Goal: Task Accomplishment & Management: Manage account settings

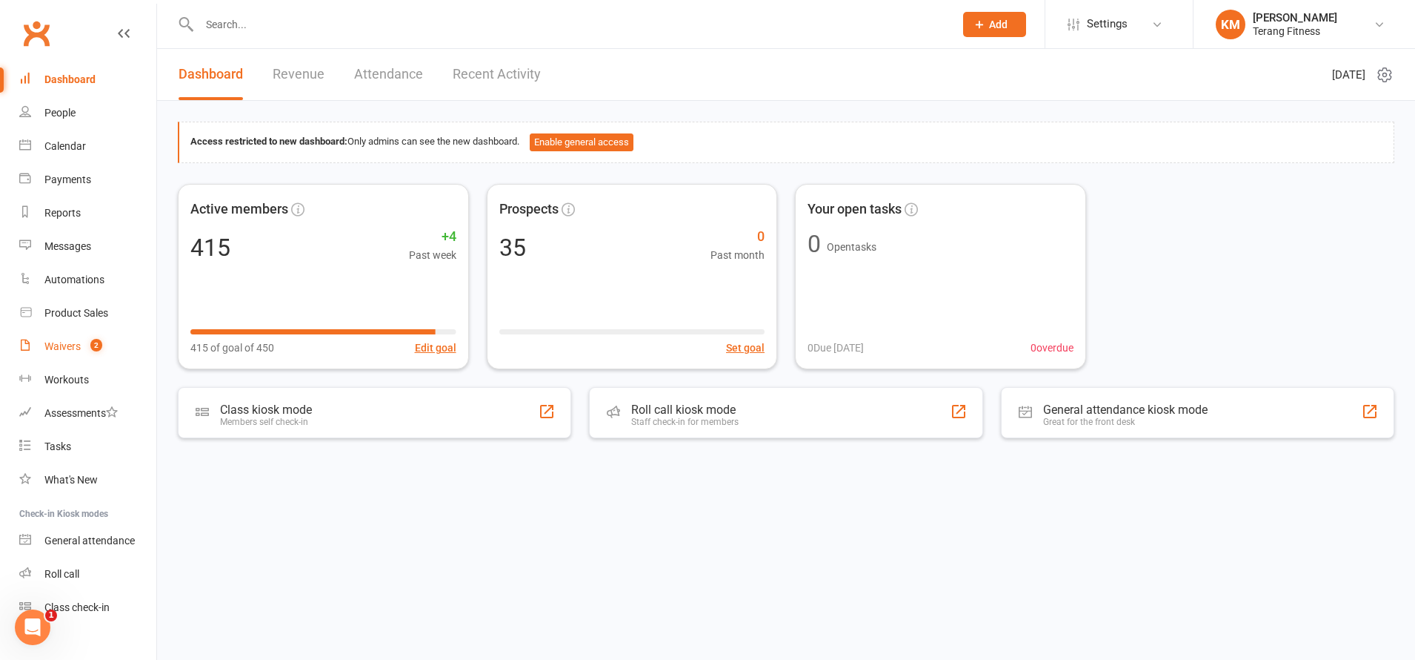
click at [64, 344] on div "Waivers" at bounding box center [62, 346] width 36 height 12
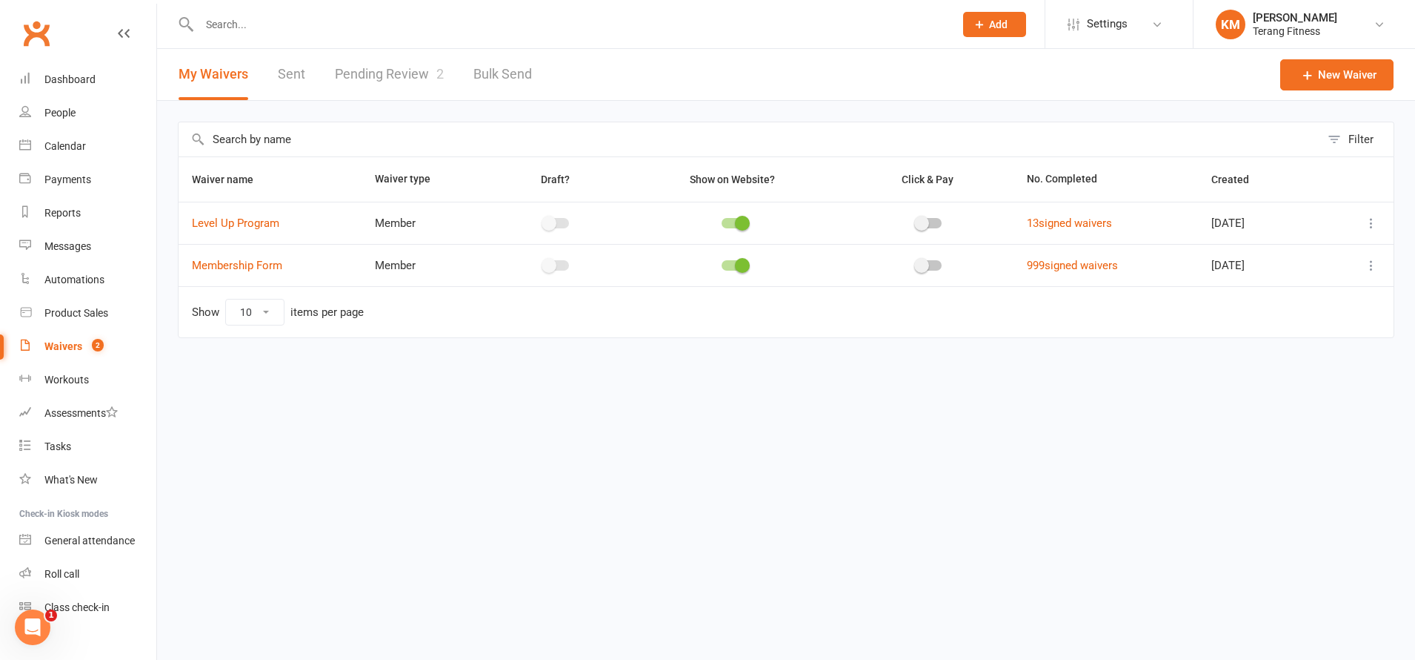
click at [407, 70] on link "Pending Review 2" at bounding box center [389, 74] width 109 height 51
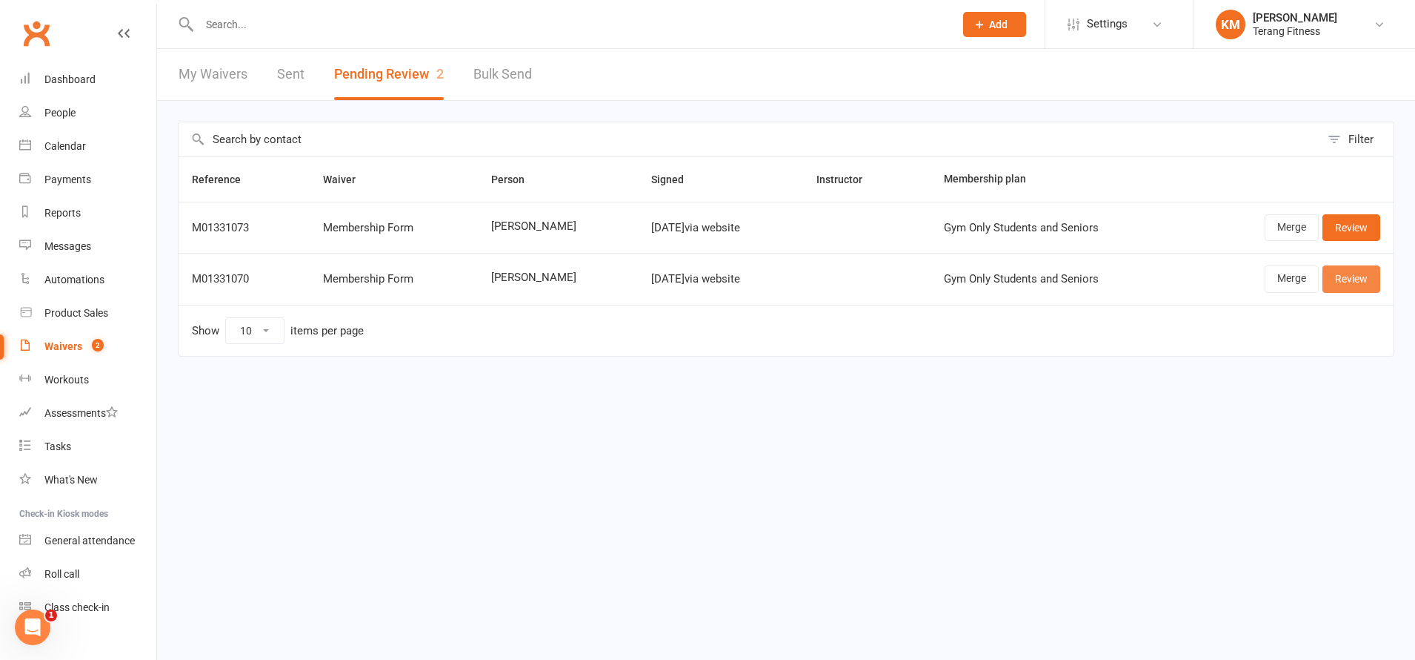
click at [1364, 281] on link "Review" at bounding box center [1352, 278] width 58 height 27
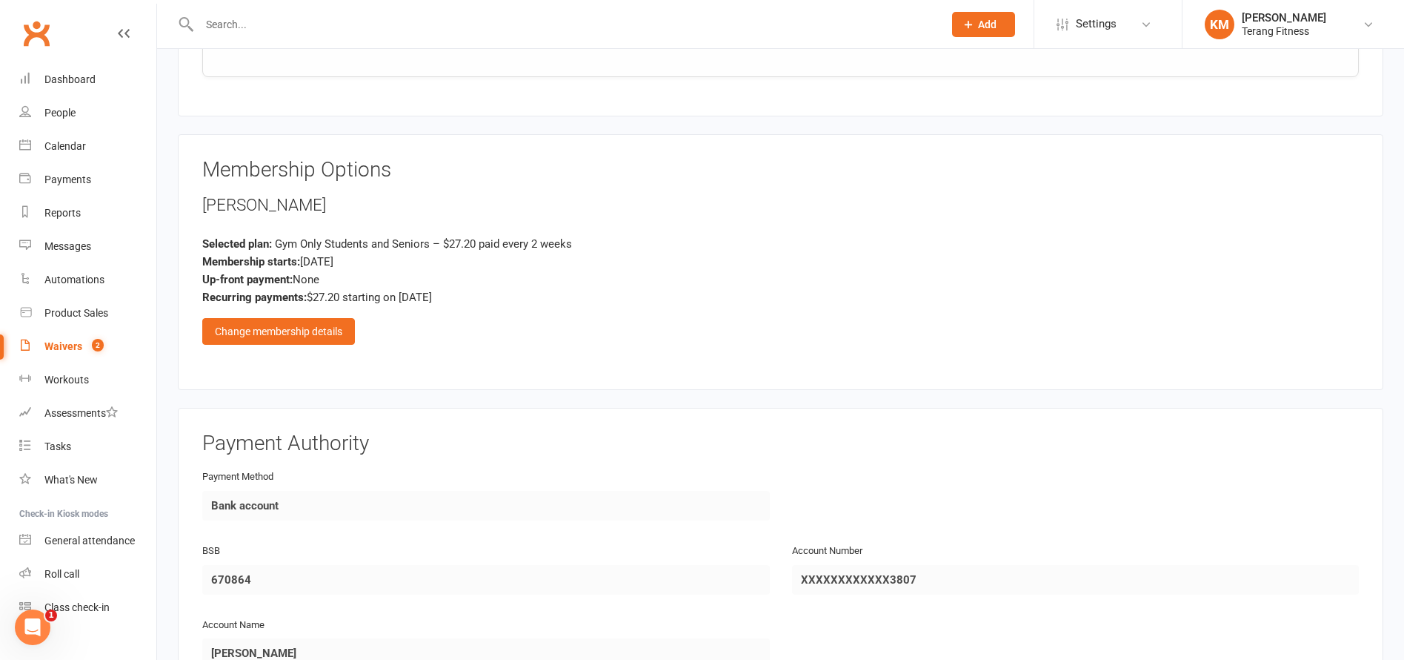
scroll to position [1779, 0]
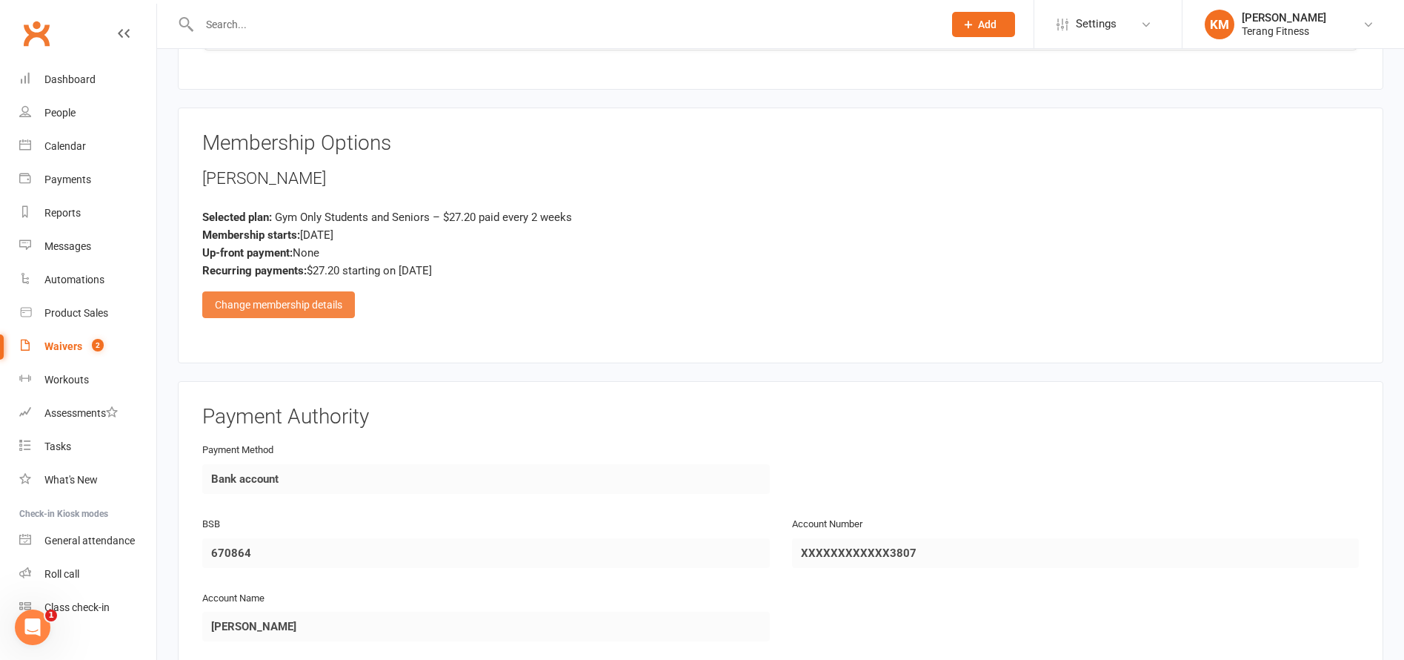
click at [293, 305] on div "Change membership details" at bounding box center [278, 304] width 153 height 27
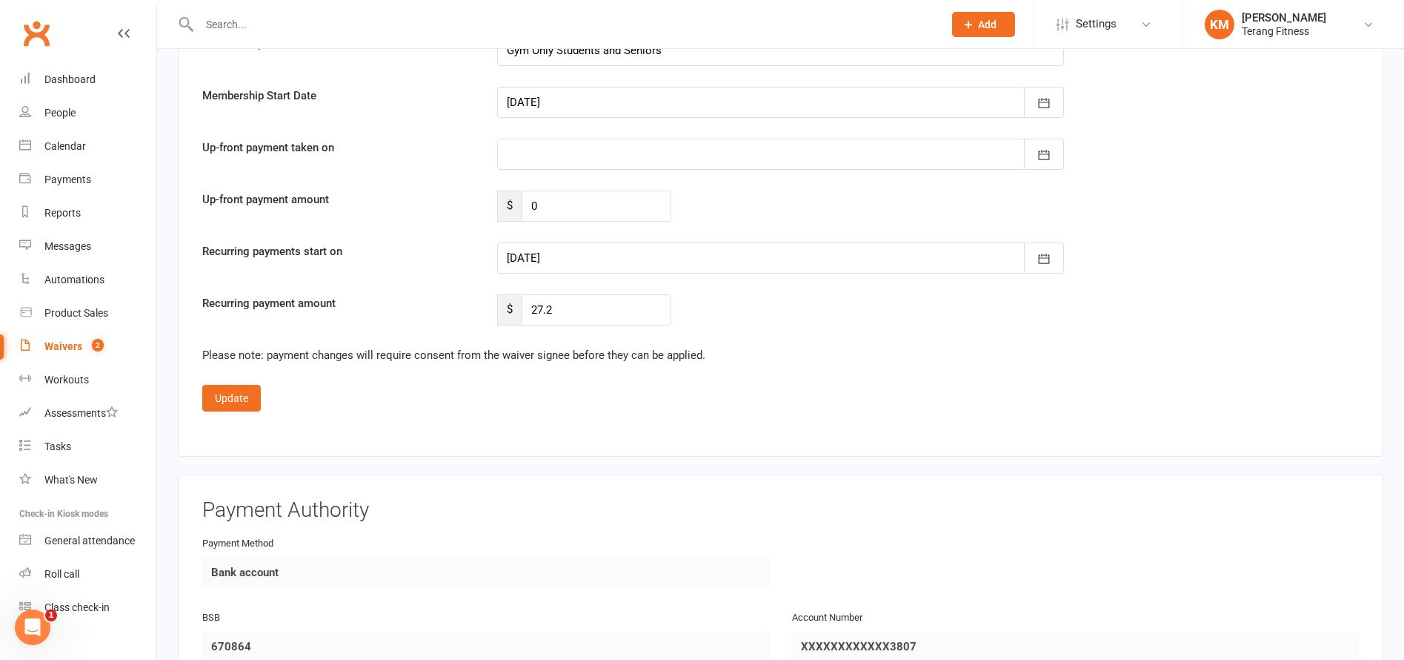
scroll to position [2742, 0]
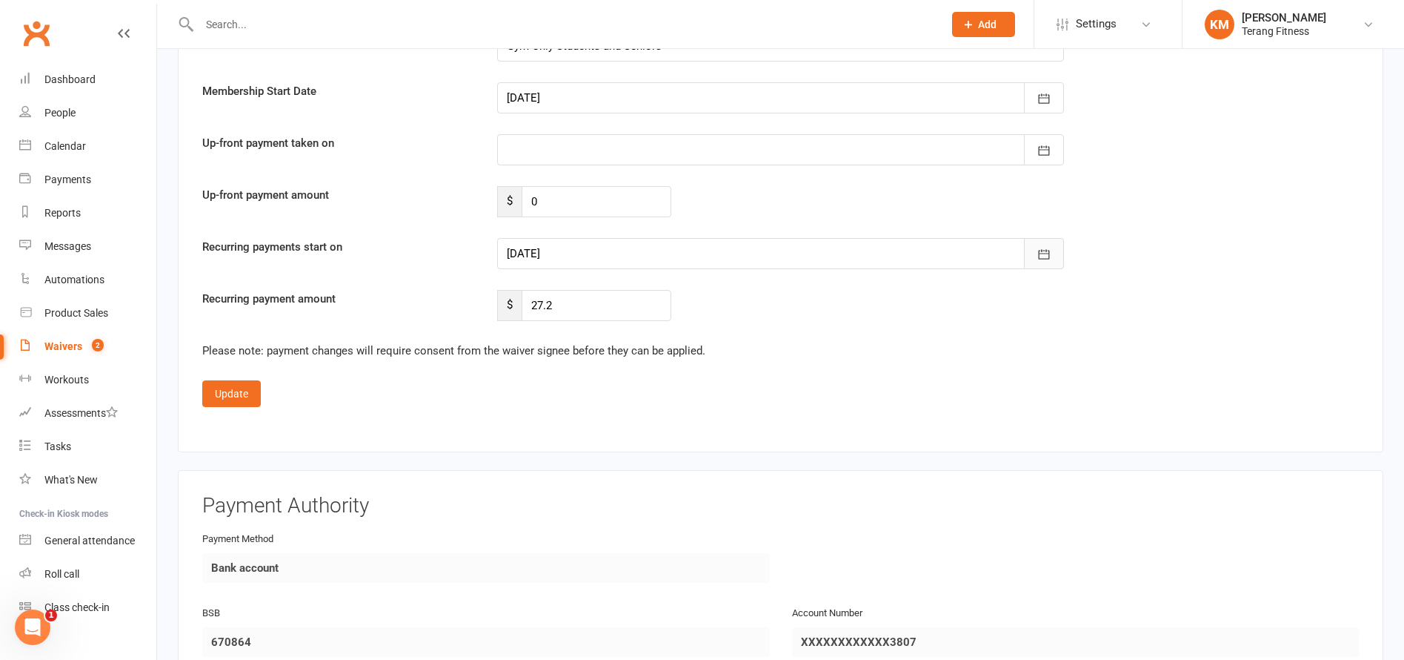
click at [1040, 249] on icon "button" at bounding box center [1044, 254] width 15 height 15
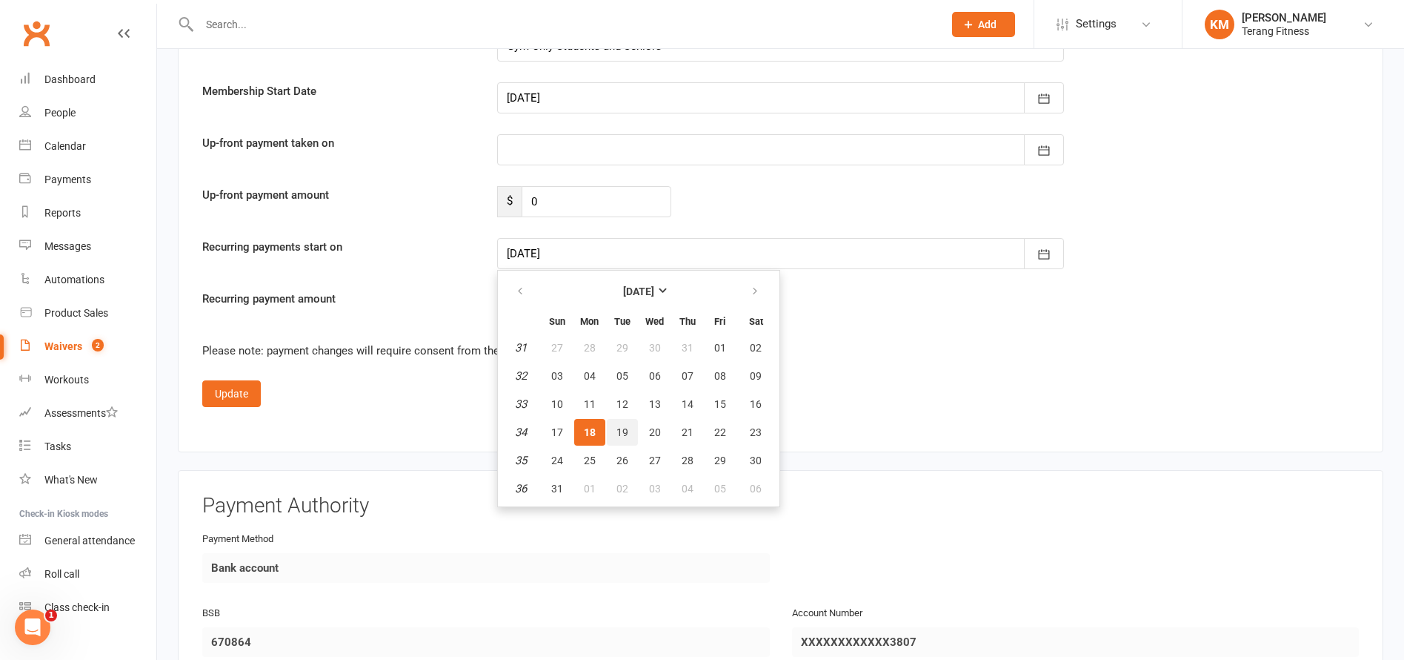
drag, startPoint x: 622, startPoint y: 430, endPoint x: 596, endPoint y: 434, distance: 26.2
click at [621, 430] on span "19" at bounding box center [623, 432] width 12 height 12
type input "[DATE]"
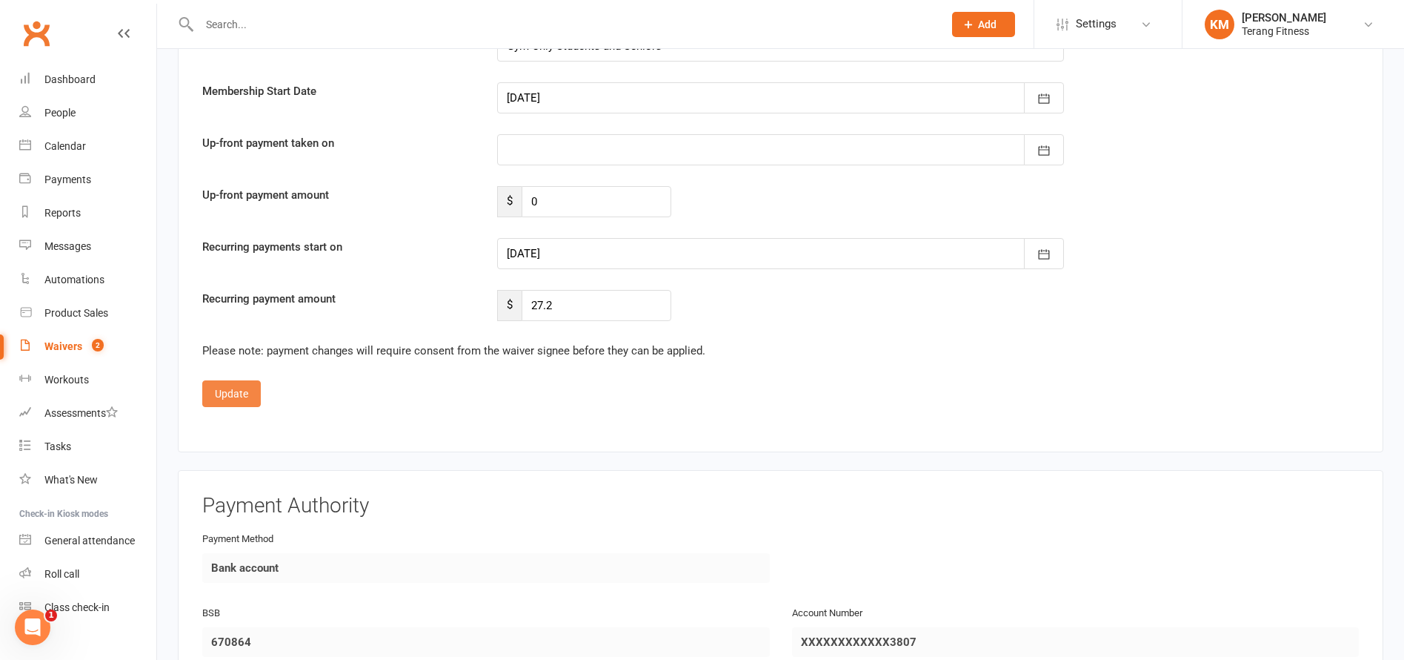
click at [214, 396] on button "Update" at bounding box center [231, 393] width 59 height 27
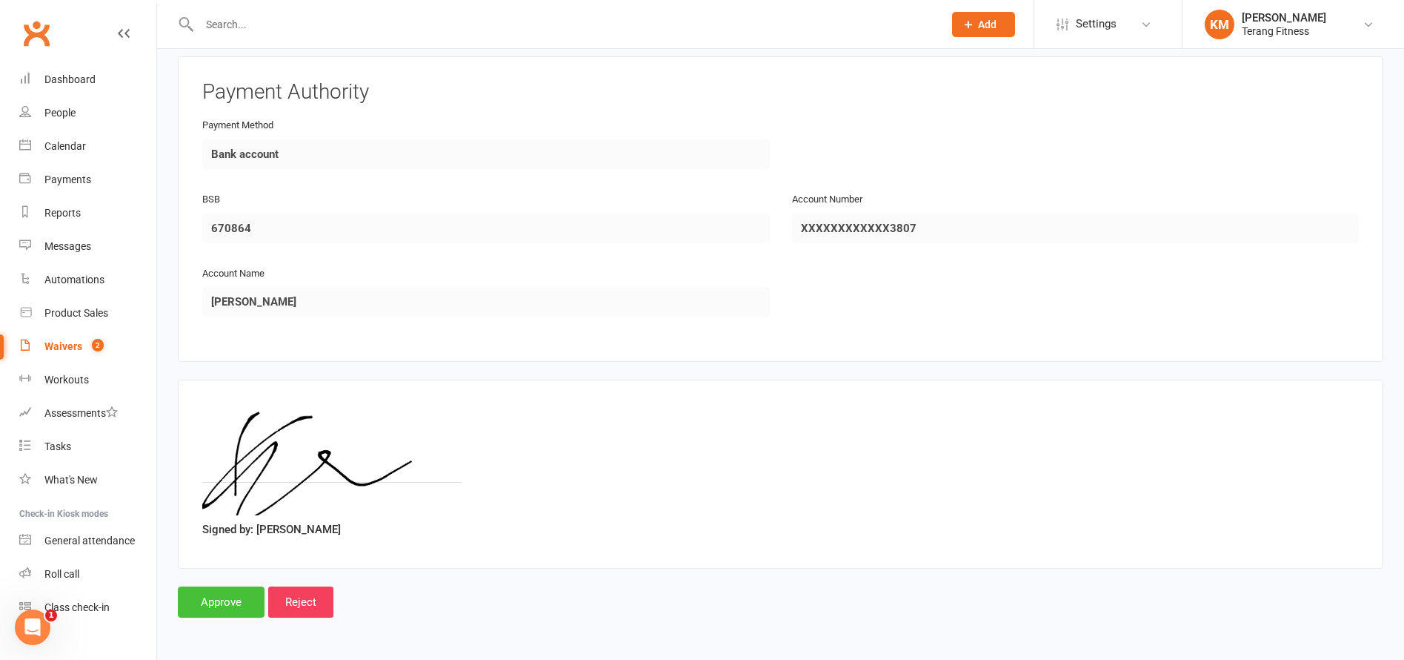
click at [211, 609] on input "Approve" at bounding box center [221, 601] width 87 height 31
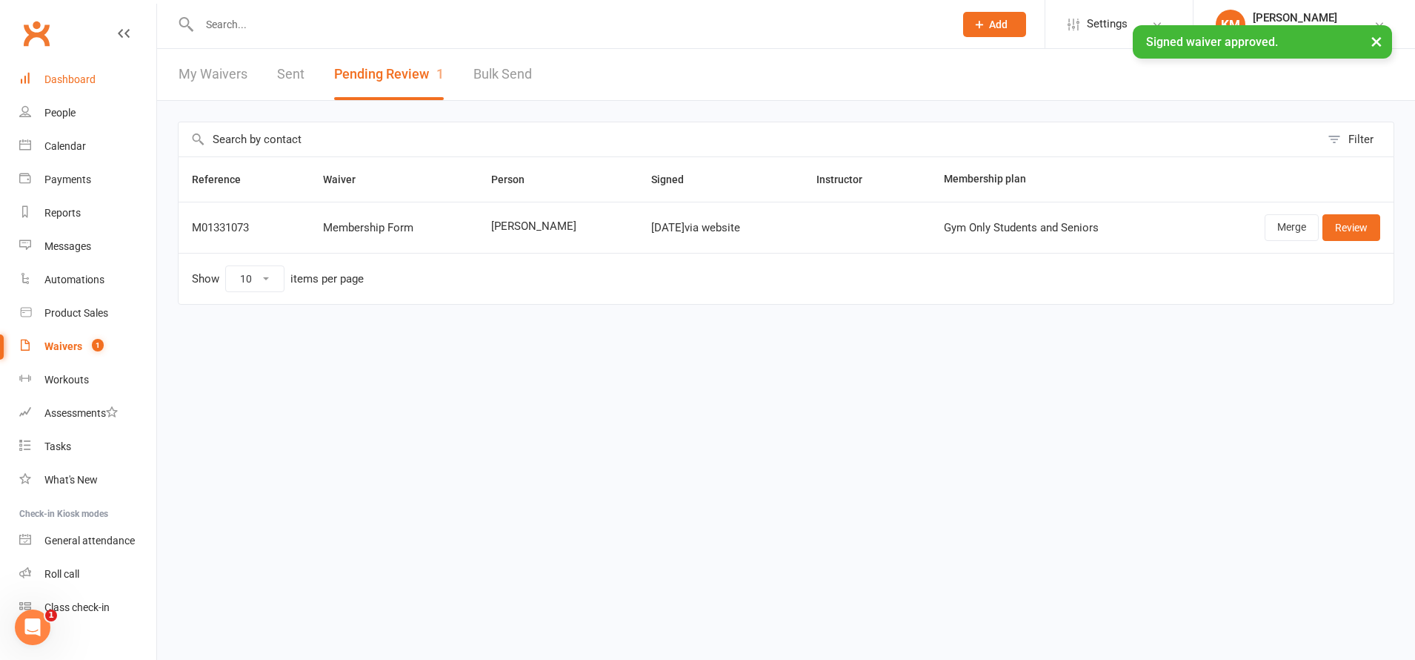
click at [76, 78] on div "Dashboard" at bounding box center [69, 79] width 51 height 12
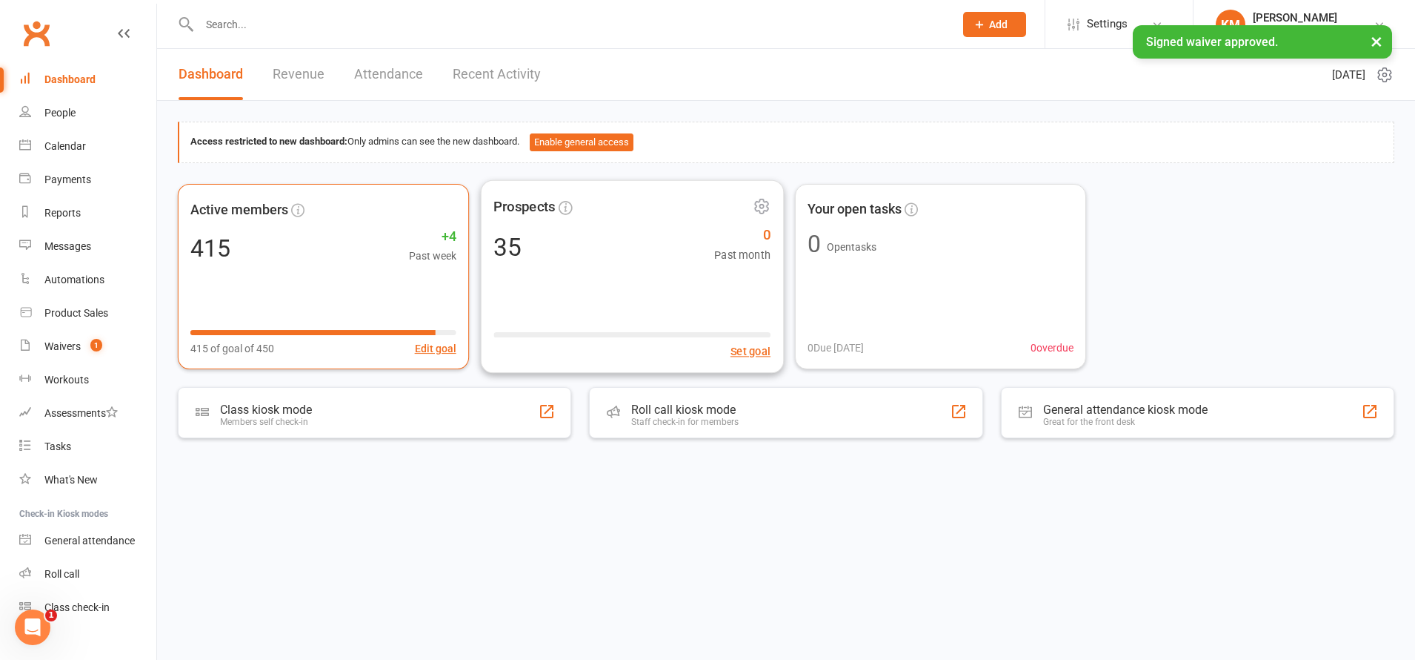
click at [428, 284] on div "Active members 415 +4 Past week 415 of goal of 450 Edit goal" at bounding box center [323, 275] width 291 height 185
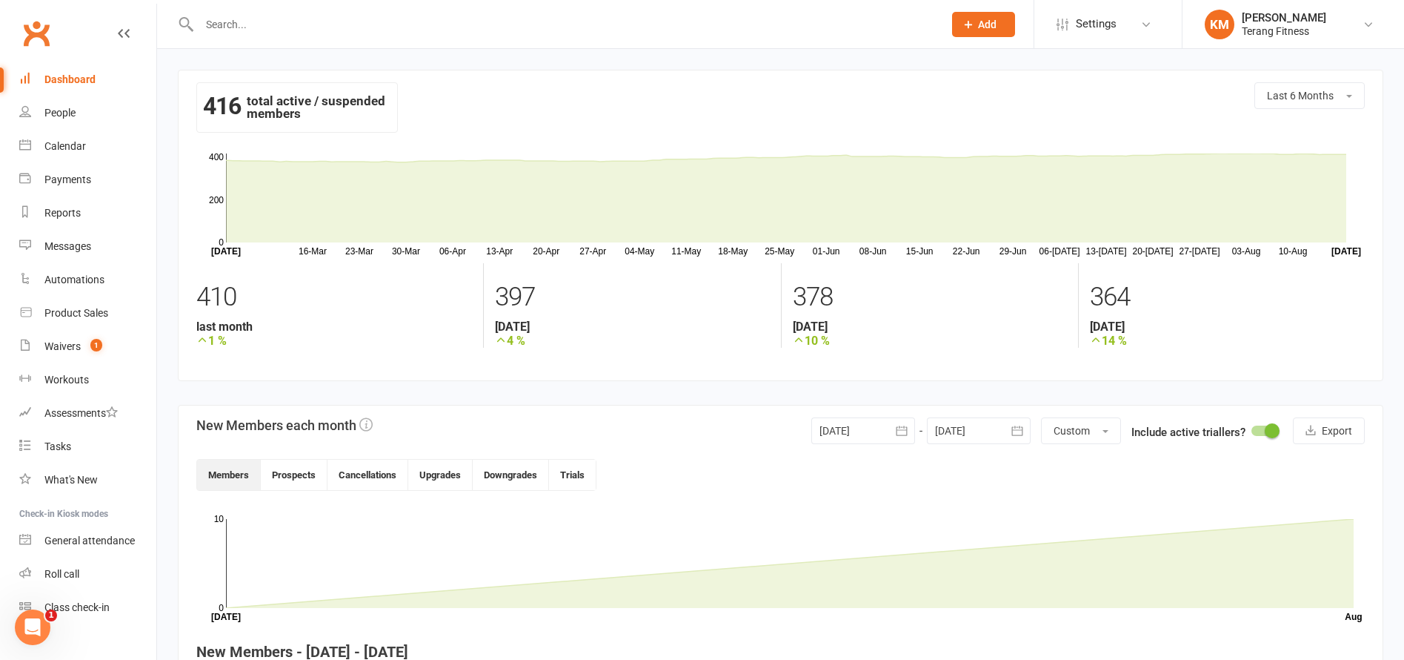
click at [239, 18] on input "text" at bounding box center [564, 24] width 738 height 21
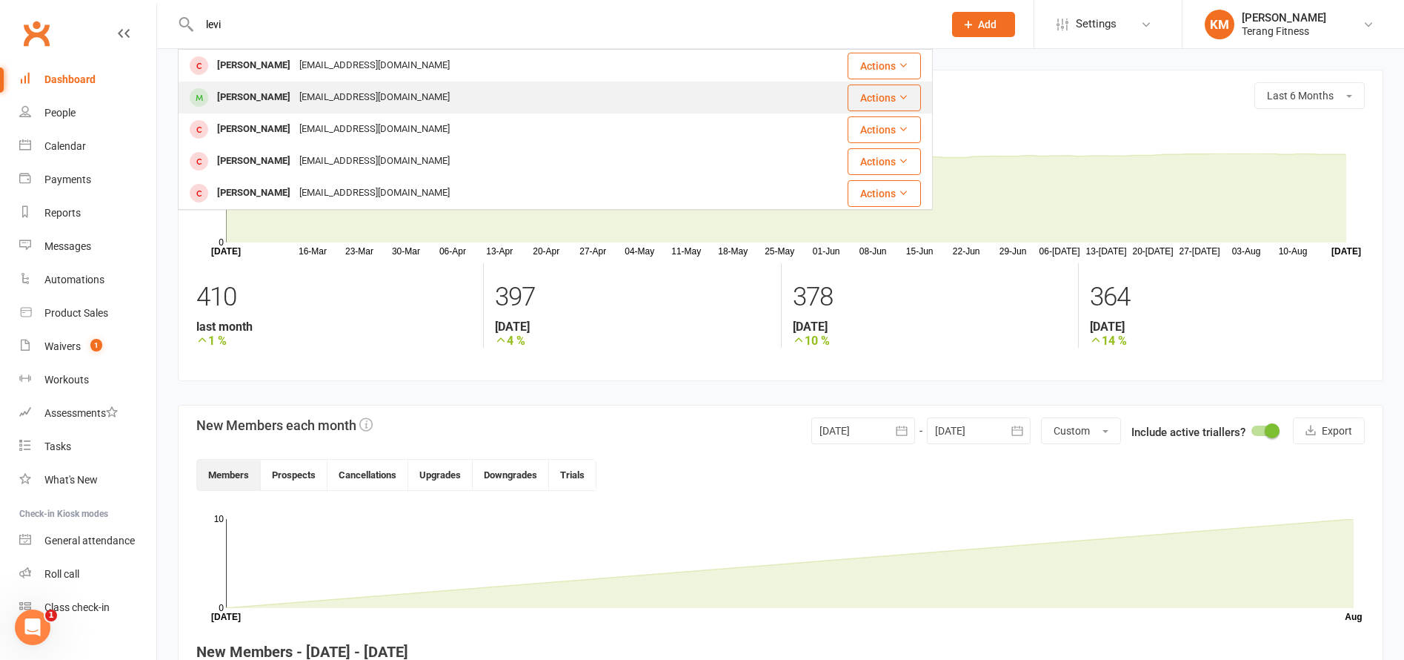
type input "levi"
click at [295, 96] on div "[EMAIL_ADDRESS][DOMAIN_NAME]" at bounding box center [374, 97] width 159 height 21
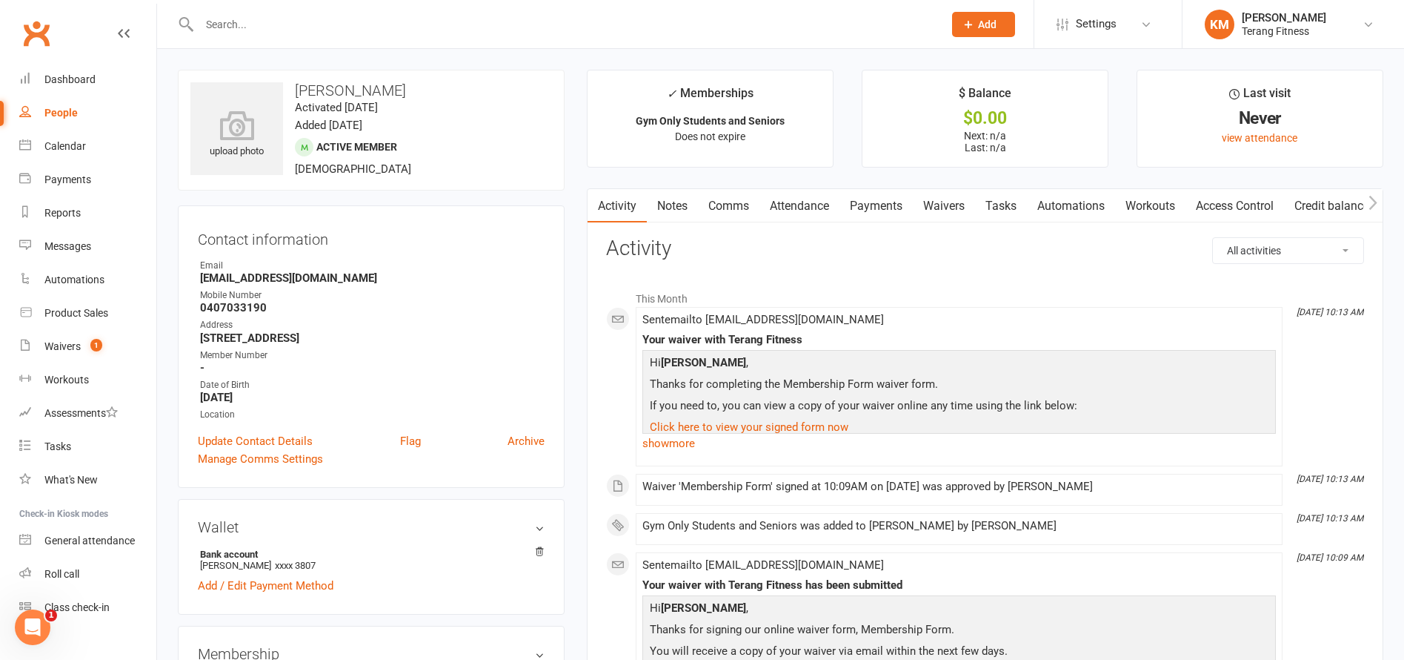
click at [750, 205] on link "Comms" at bounding box center [729, 206] width 62 height 34
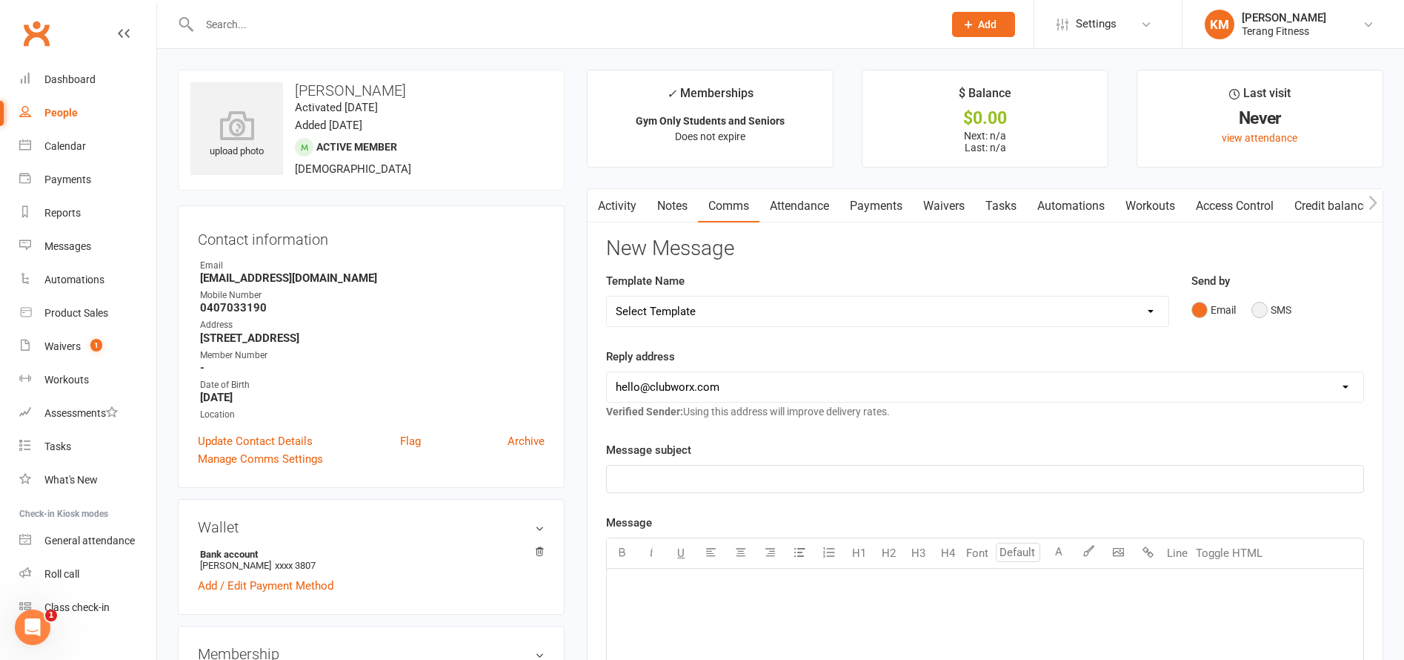
click at [1256, 311] on button "SMS" at bounding box center [1272, 310] width 40 height 28
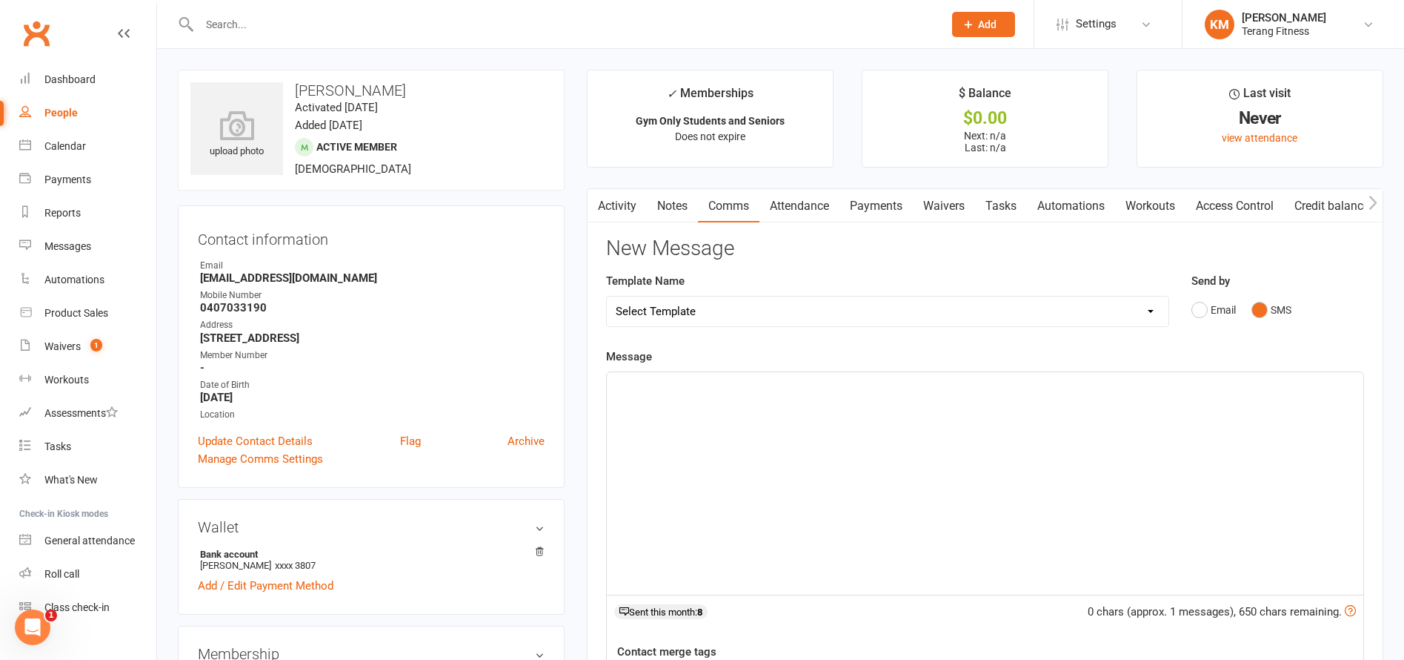
click at [821, 447] on div "﻿" at bounding box center [985, 483] width 757 height 222
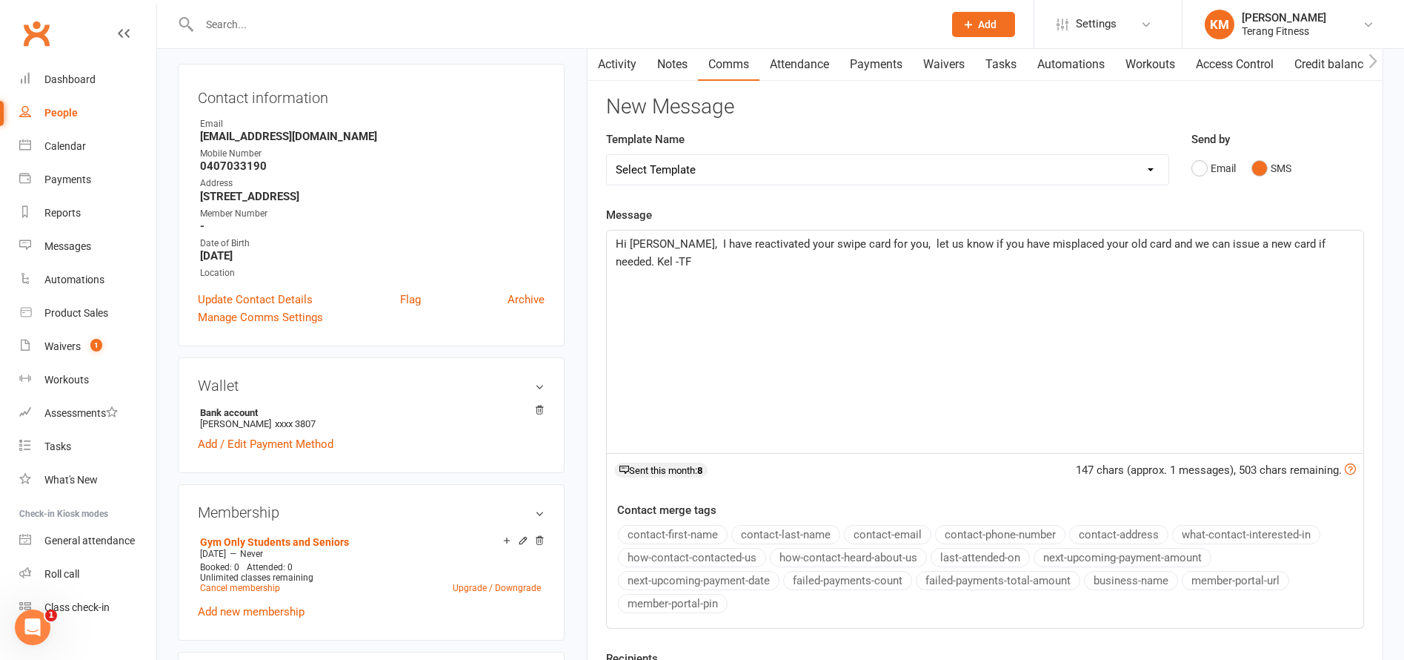
scroll to position [296, 0]
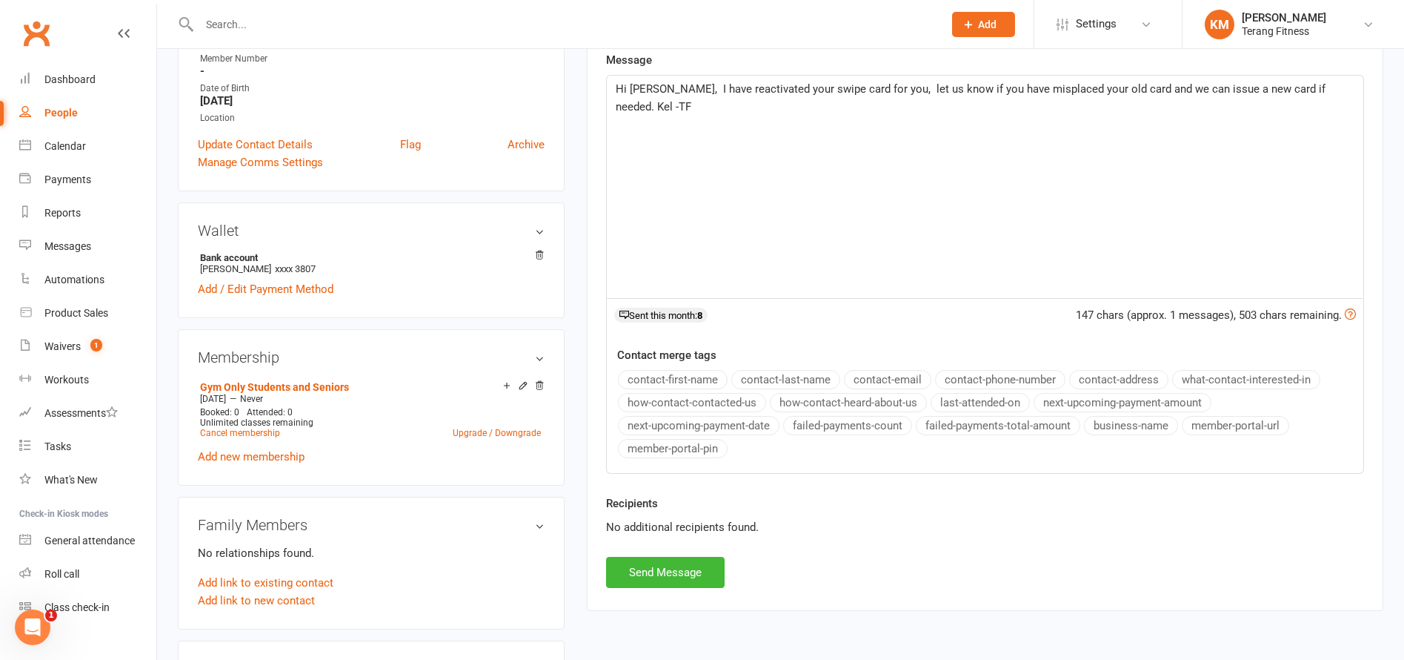
click at [641, 552] on div "Recipients No additional recipients found." at bounding box center [985, 525] width 780 height 62
click at [690, 571] on button "Send Message" at bounding box center [665, 572] width 119 height 31
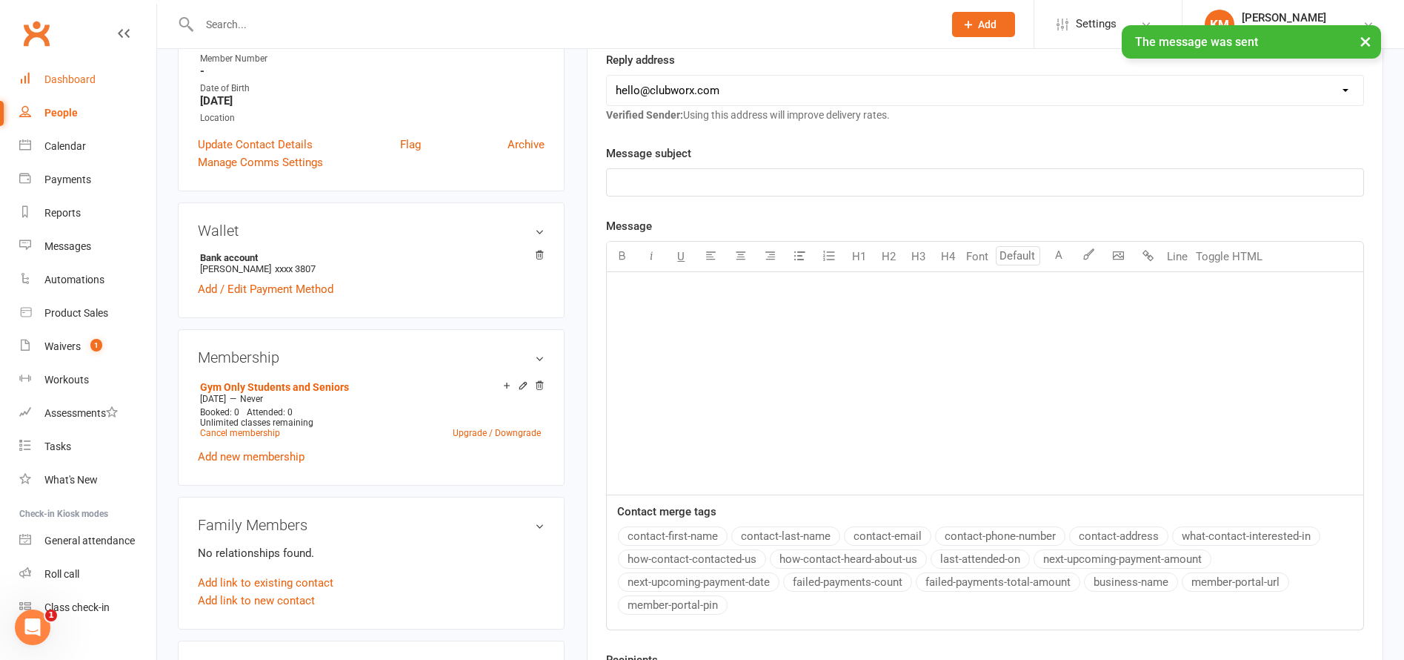
click at [62, 78] on div "Dashboard" at bounding box center [69, 79] width 51 height 12
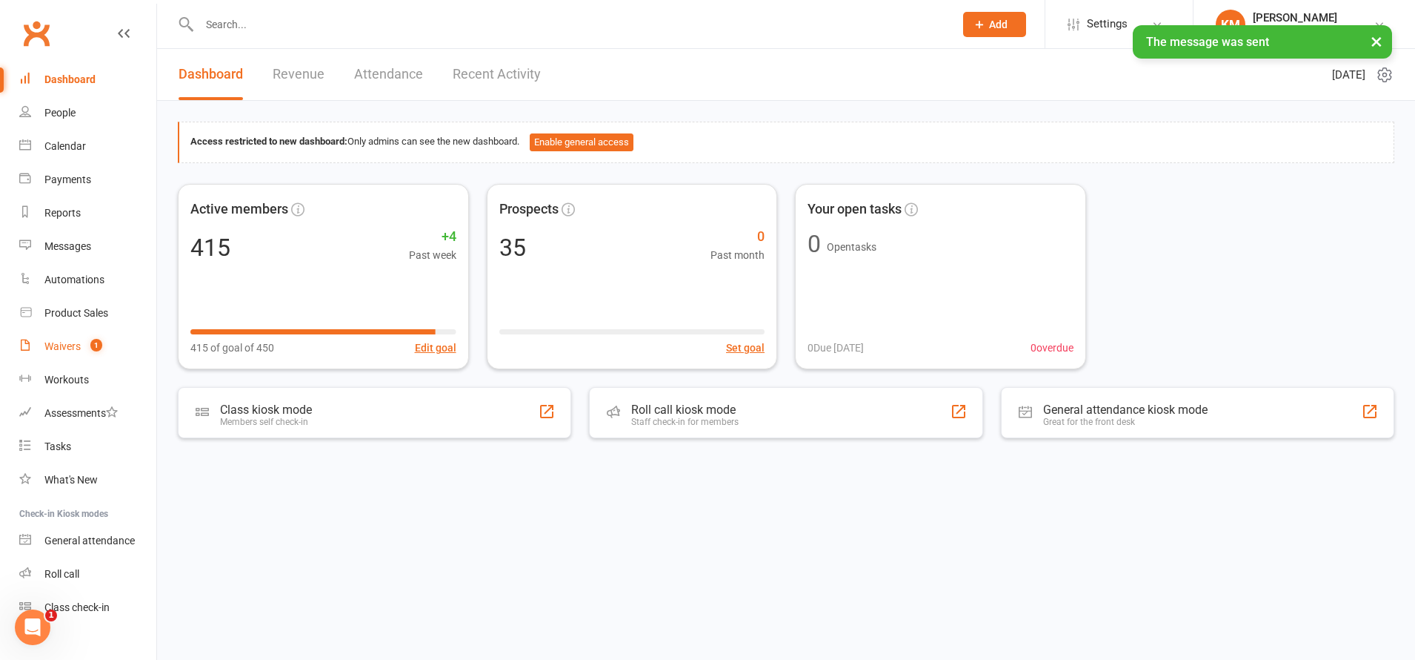
click at [49, 349] on div "Waivers" at bounding box center [62, 346] width 36 height 12
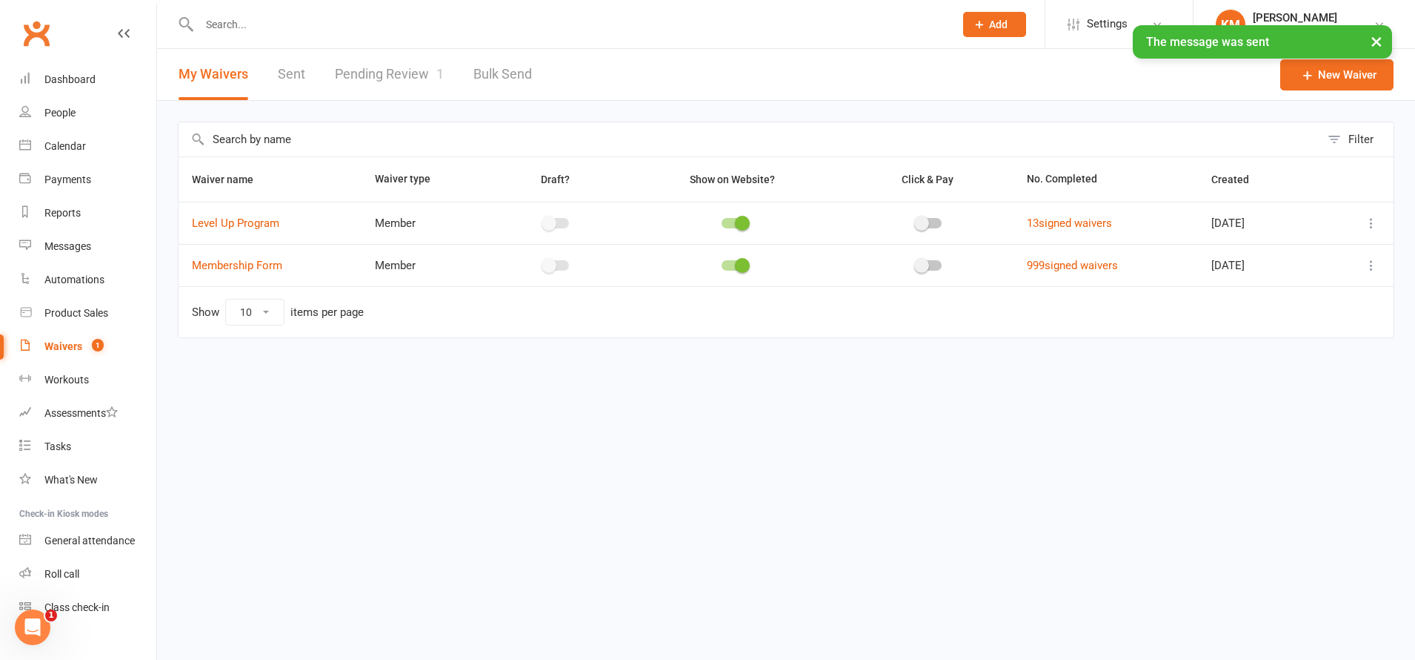
click at [393, 78] on link "Pending Review 1" at bounding box center [389, 74] width 109 height 51
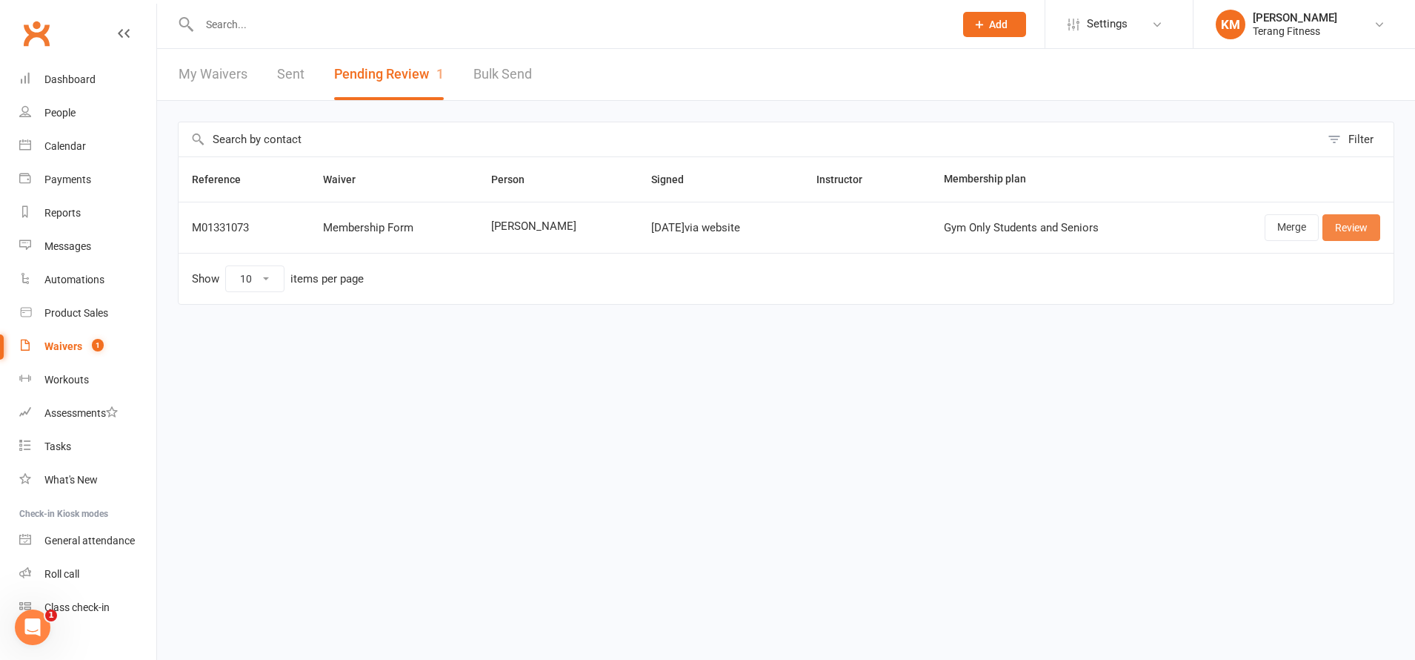
click at [1360, 229] on link "Review" at bounding box center [1352, 227] width 58 height 27
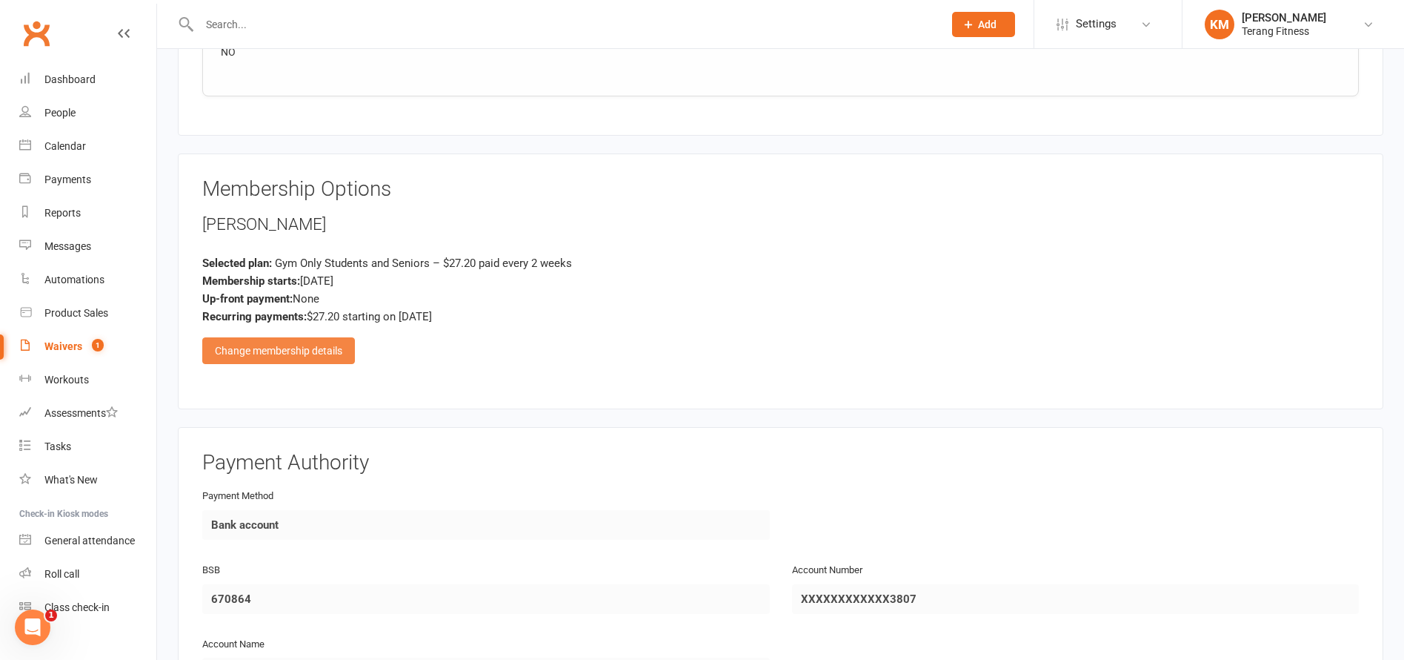
scroll to position [1704, 0]
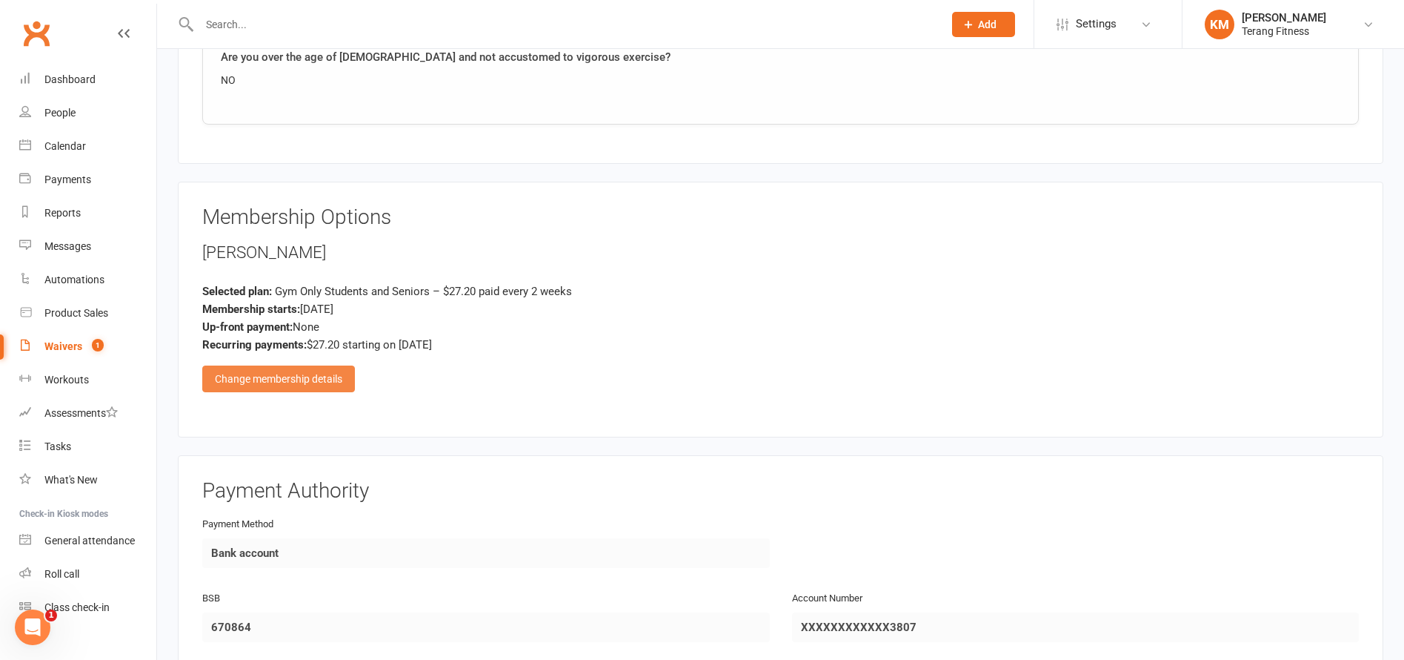
click at [314, 375] on div "Change membership details" at bounding box center [278, 378] width 153 height 27
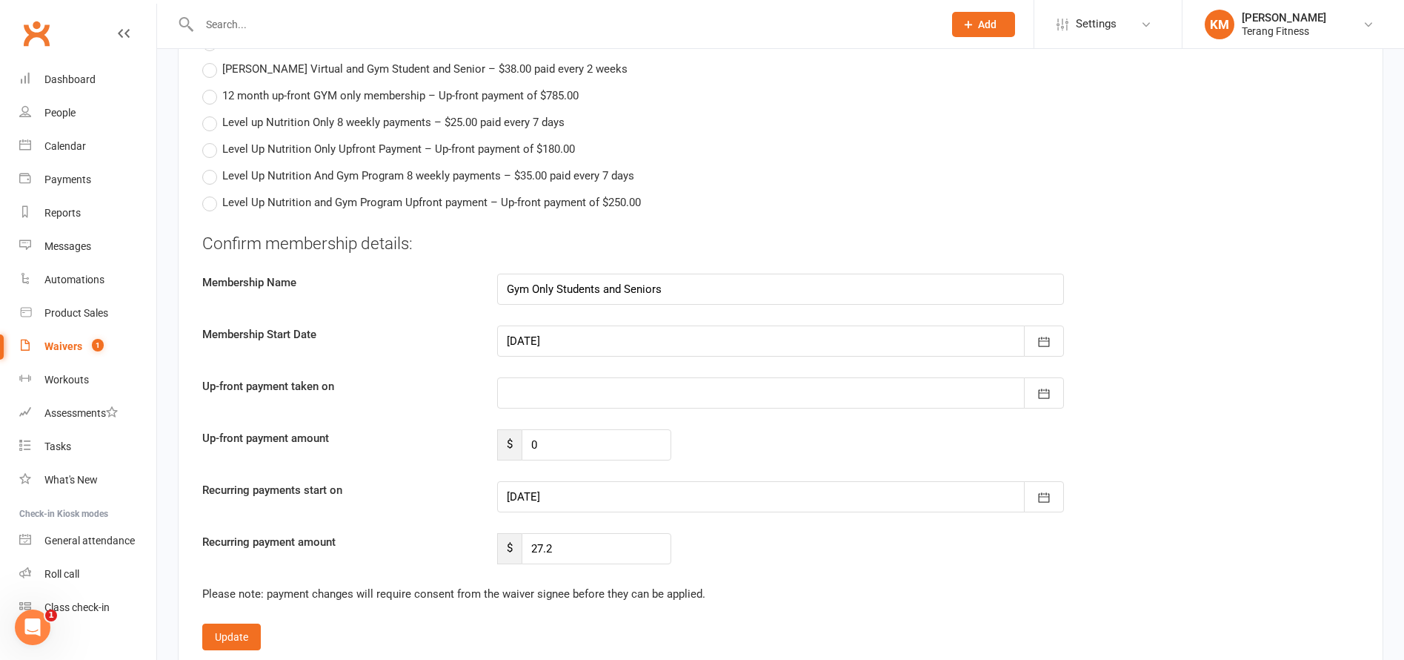
scroll to position [2520, 0]
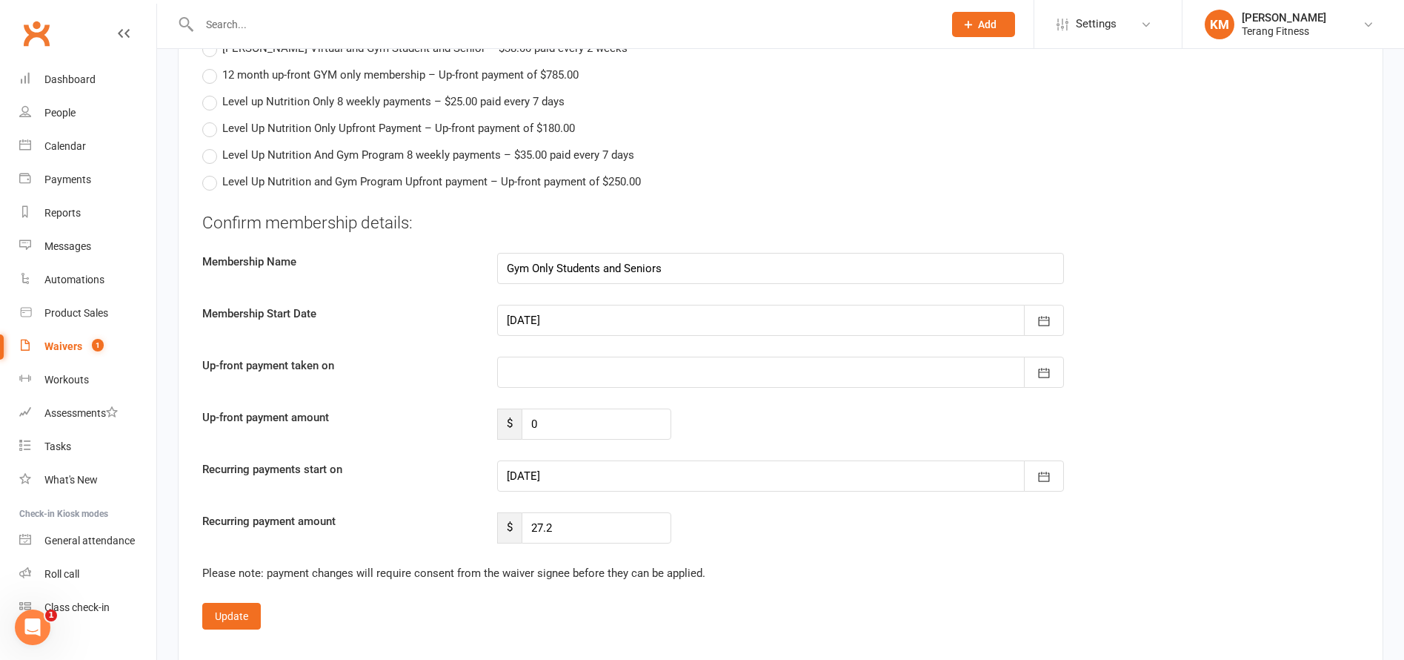
click at [636, 363] on div at bounding box center [781, 371] width 568 height 31
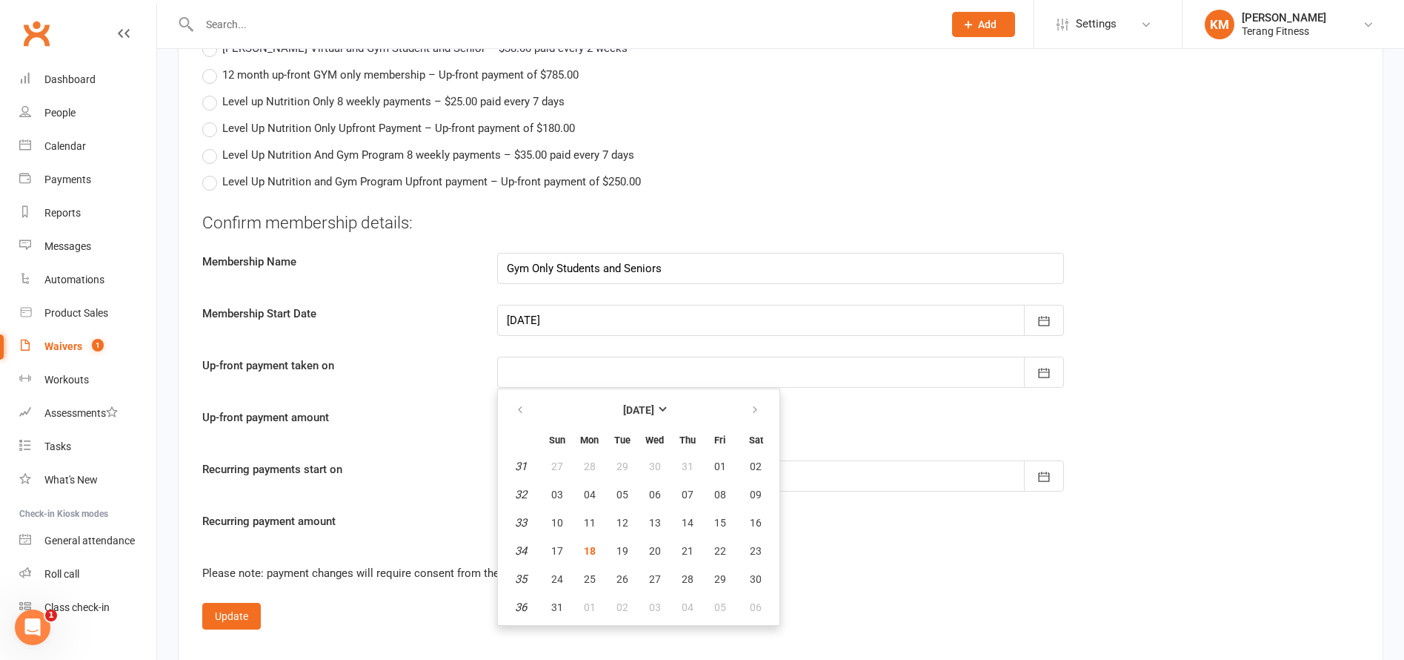
click at [1035, 435] on div "Up-front payment amount $ 0" at bounding box center [780, 423] width 1179 height 31
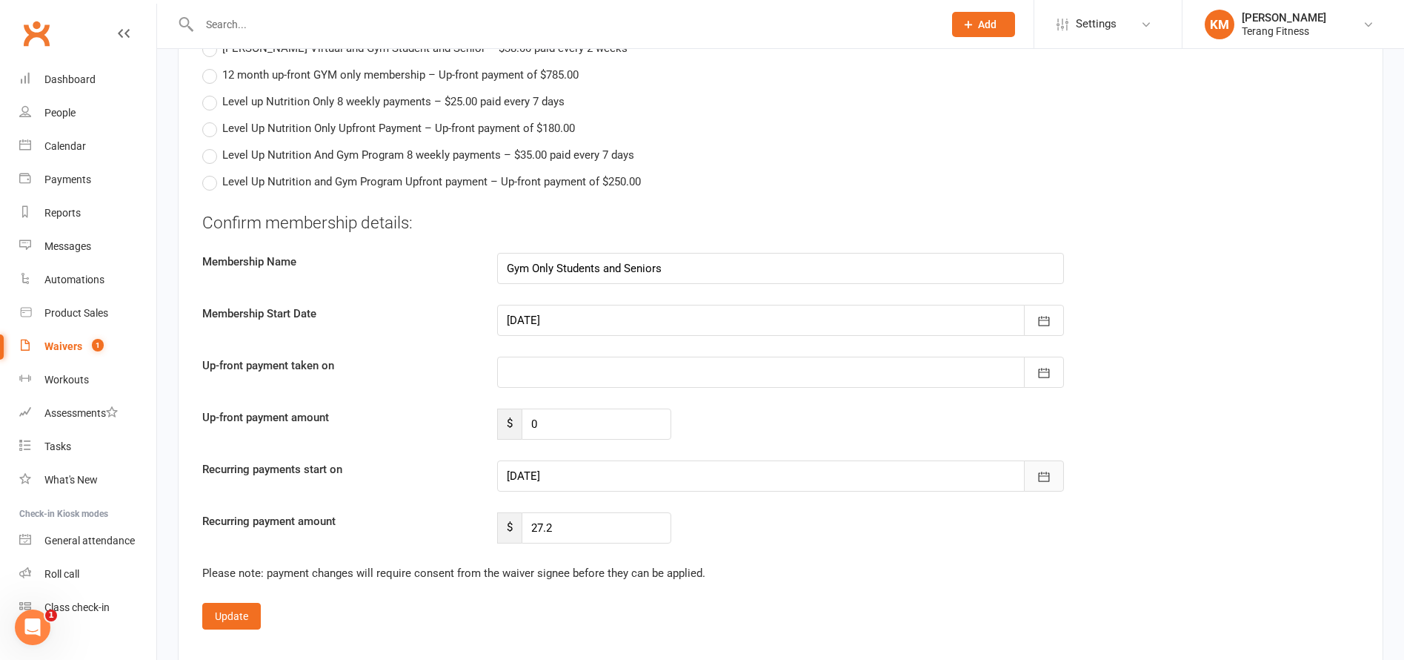
click at [1041, 479] on icon "button" at bounding box center [1044, 476] width 15 height 15
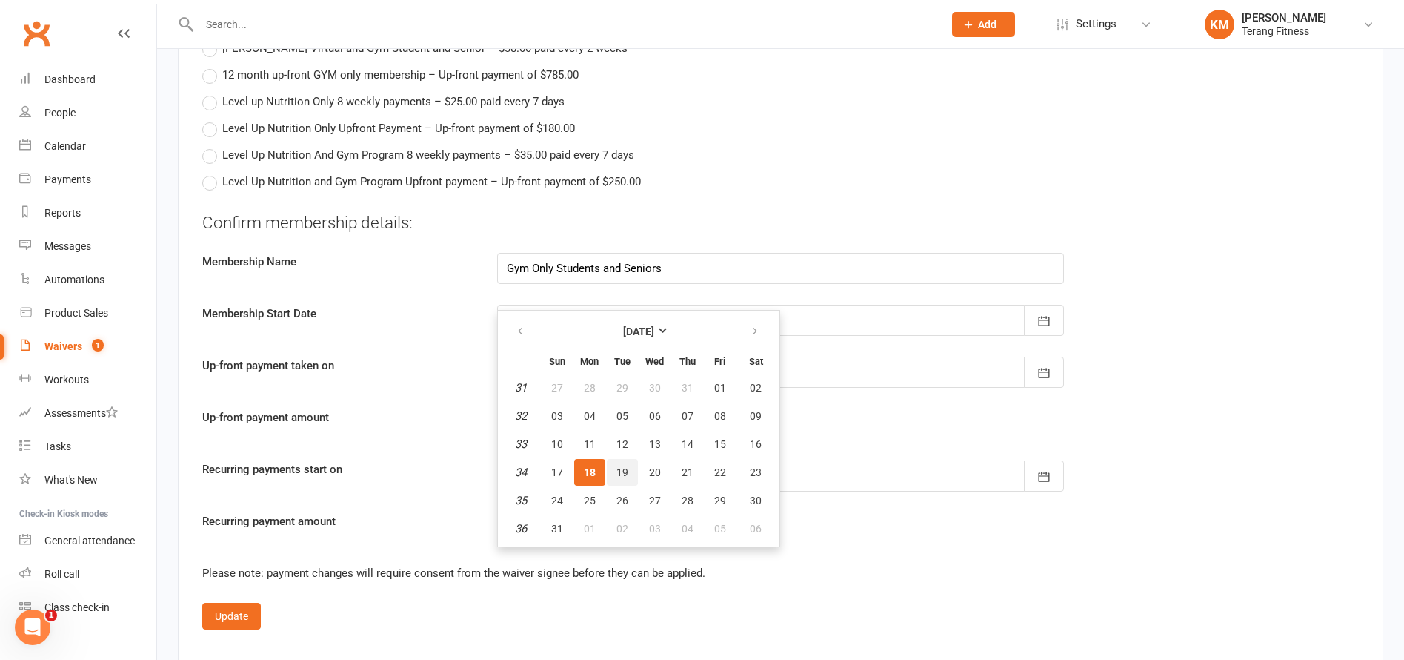
drag, startPoint x: 628, startPoint y: 472, endPoint x: 612, endPoint y: 476, distance: 16.0
click at [625, 472] on span "19" at bounding box center [623, 472] width 12 height 12
type input "[DATE]"
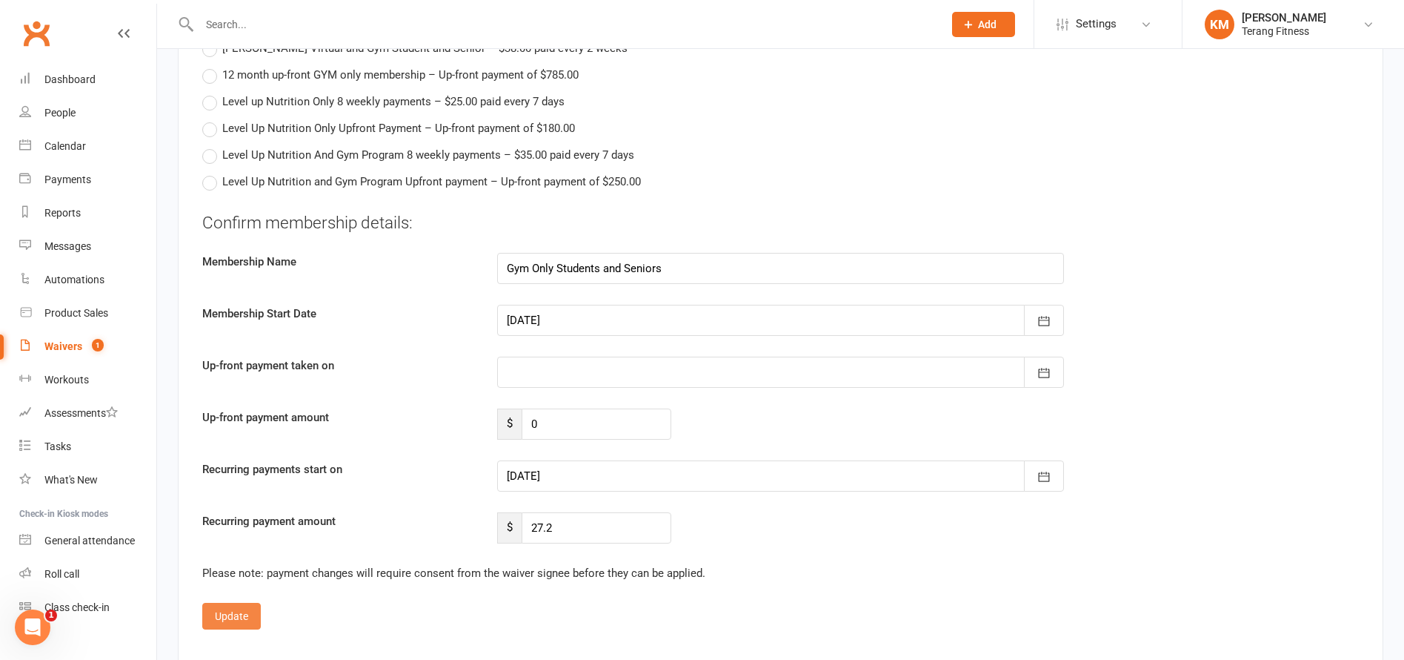
click at [228, 605] on button "Update" at bounding box center [231, 615] width 59 height 27
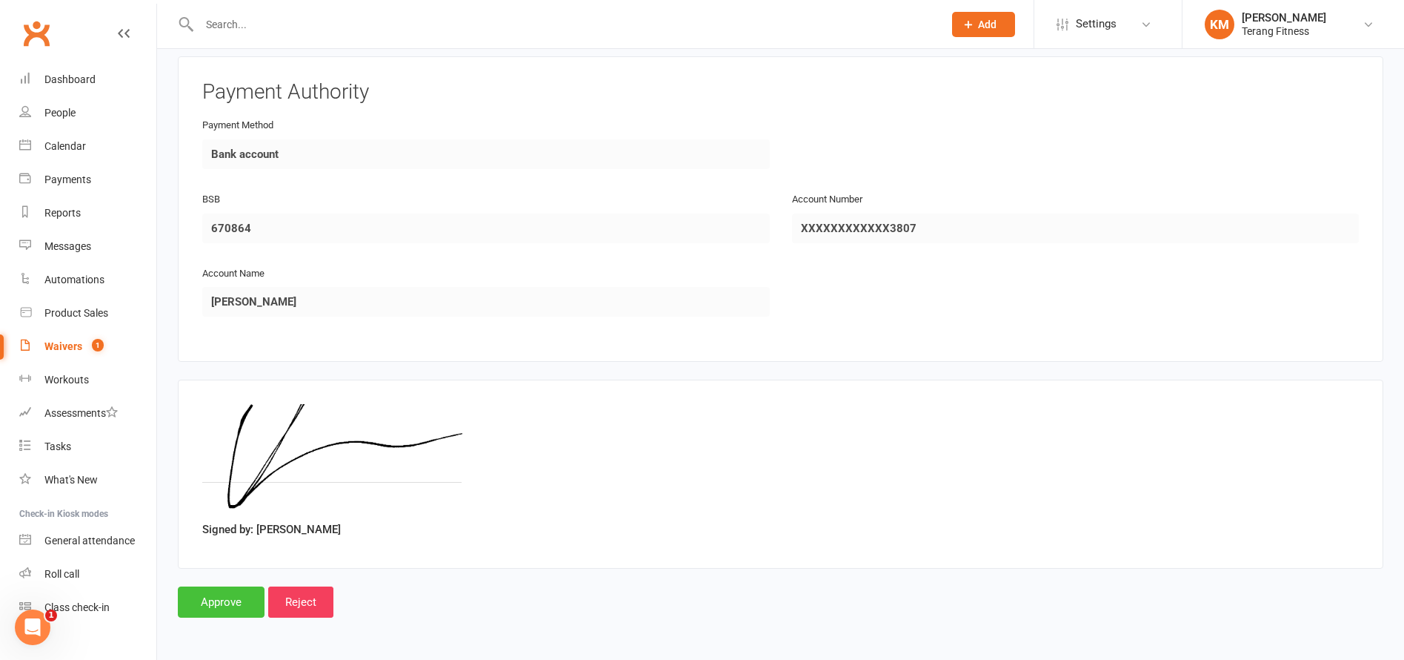
click at [228, 605] on input "Approve" at bounding box center [221, 601] width 87 height 31
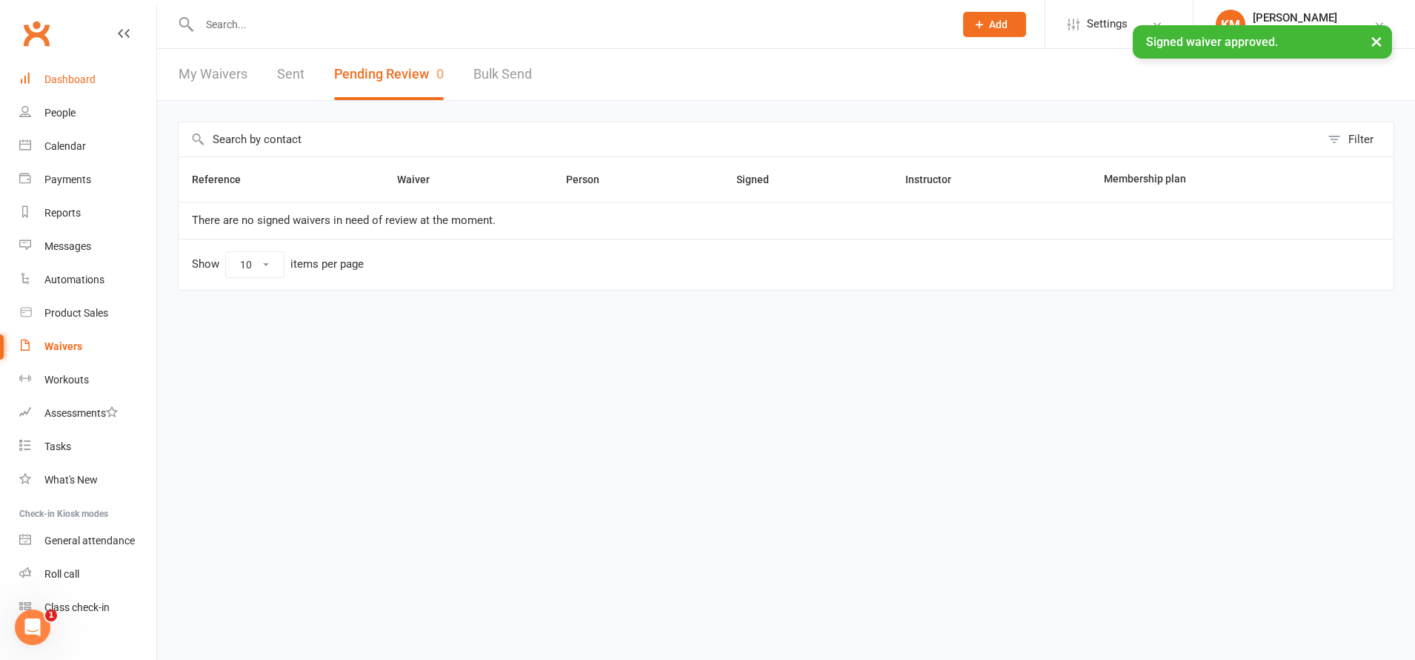
click at [71, 70] on link "Dashboard" at bounding box center [87, 79] width 137 height 33
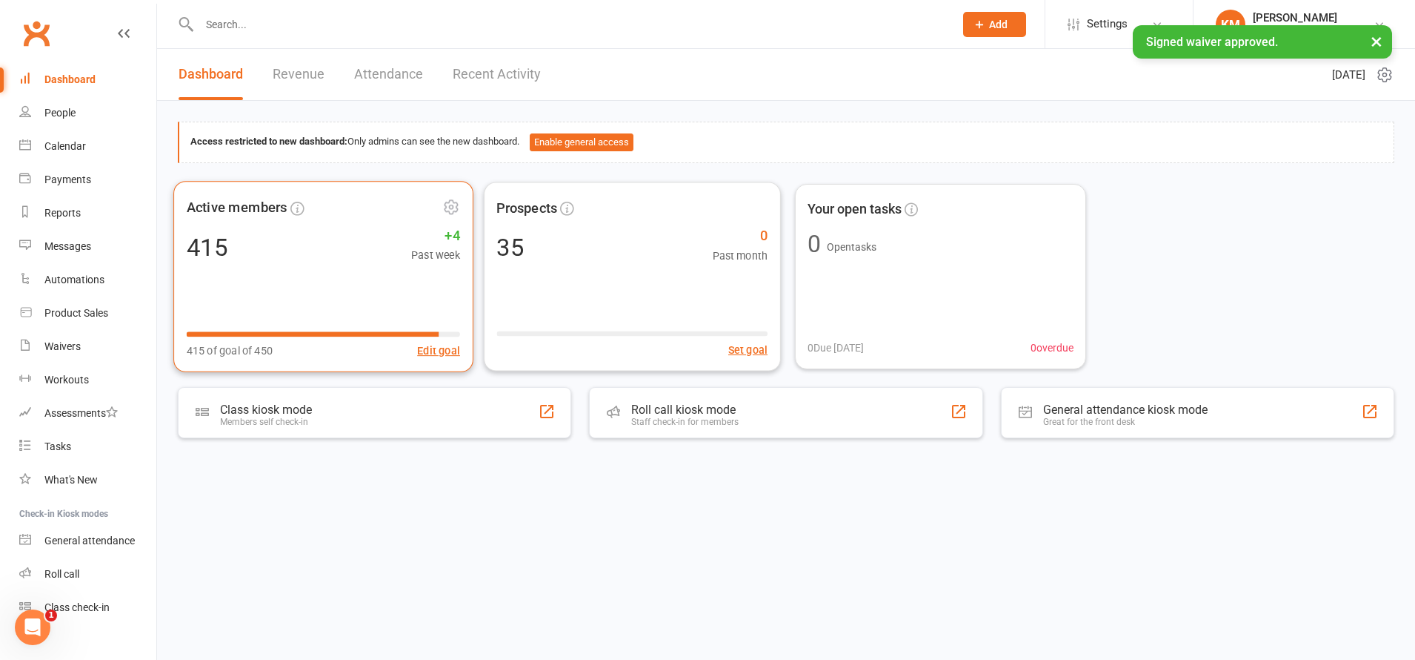
click at [268, 250] on div "415 +4 Past week" at bounding box center [323, 246] width 273 height 33
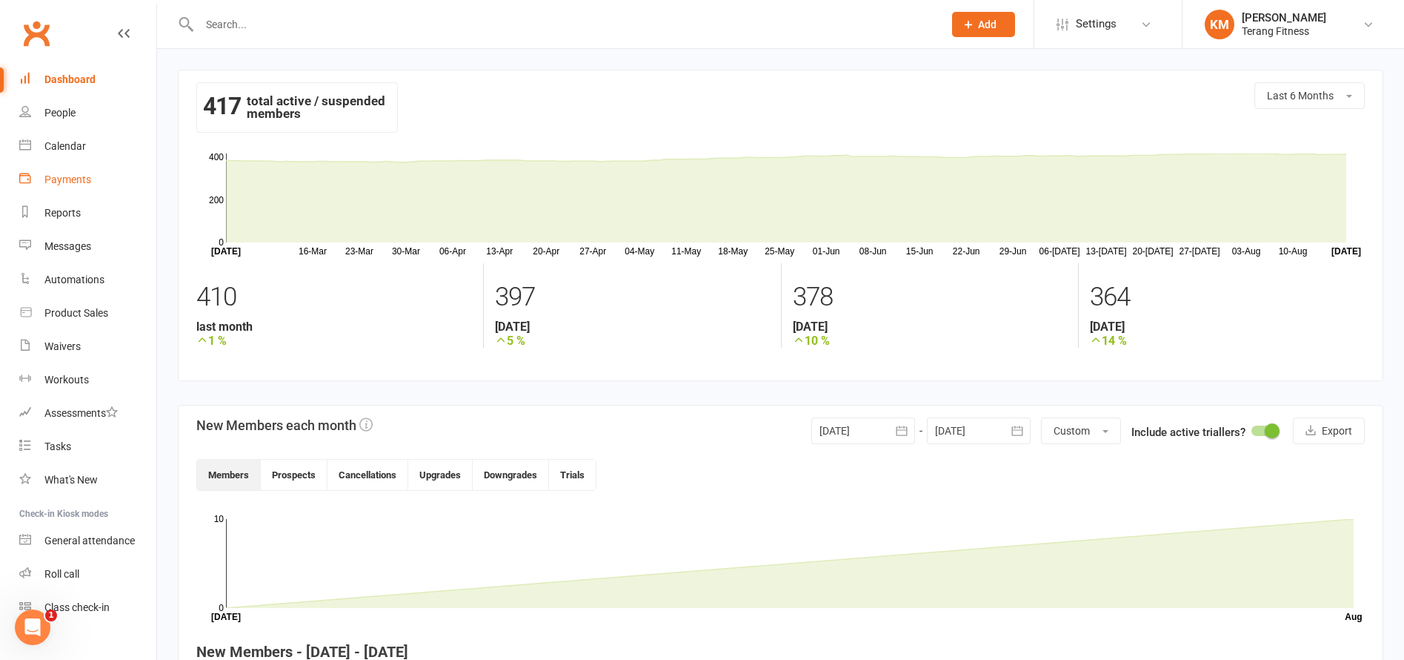
click at [67, 165] on link "Payments" at bounding box center [87, 179] width 137 height 33
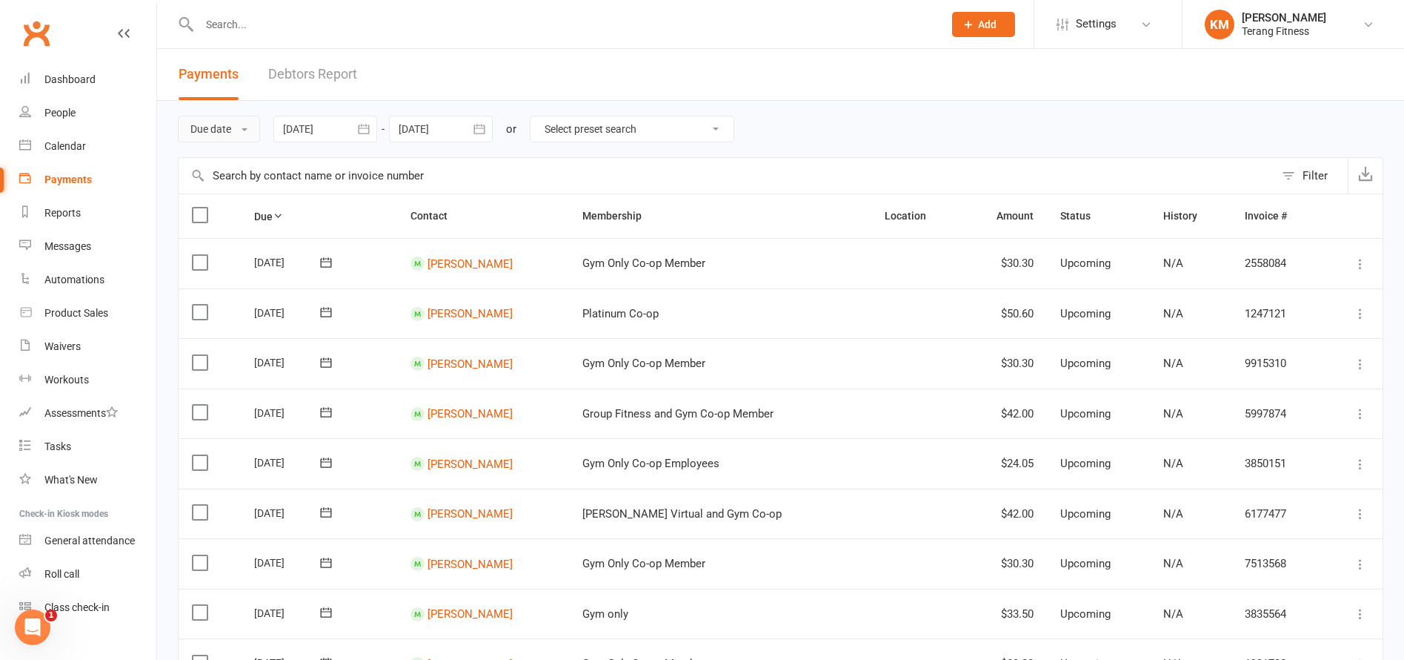
click at [208, 127] on button "Due date" at bounding box center [219, 129] width 82 height 27
click at [79, 88] on link "Dashboard" at bounding box center [87, 79] width 137 height 33
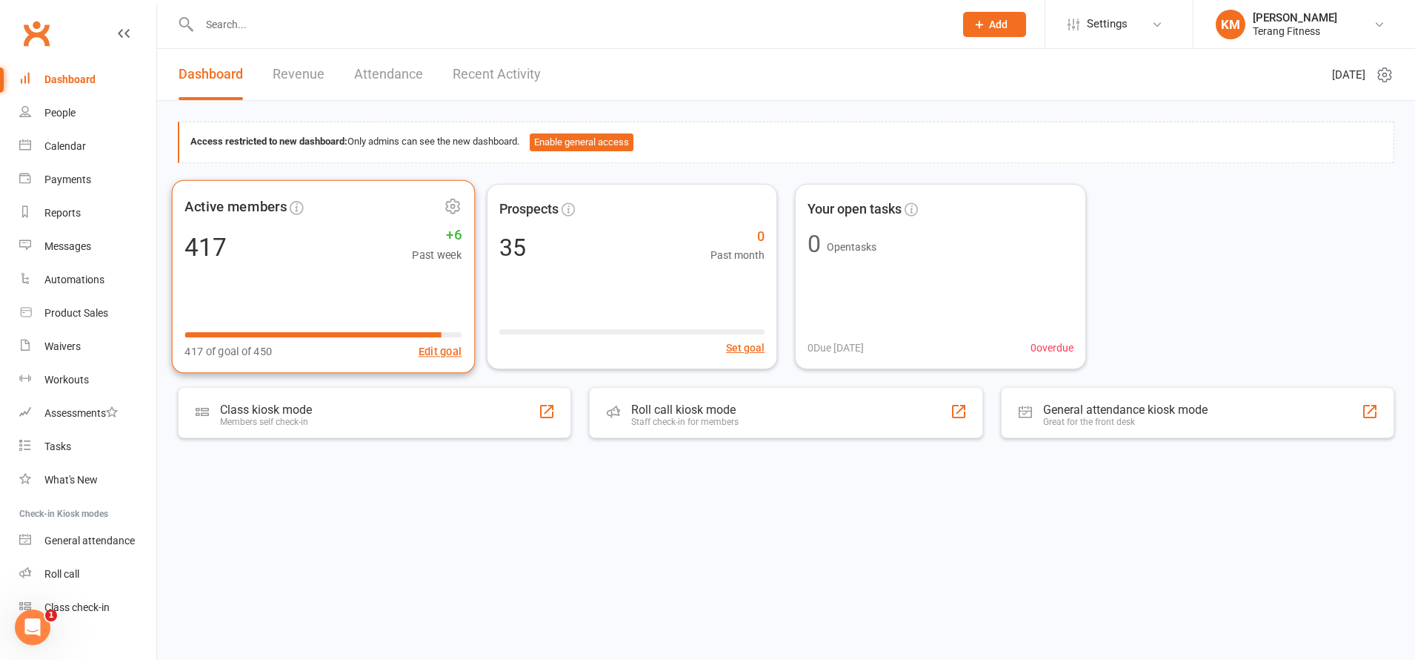
click at [302, 257] on div "417 +6 Past week" at bounding box center [323, 246] width 277 height 33
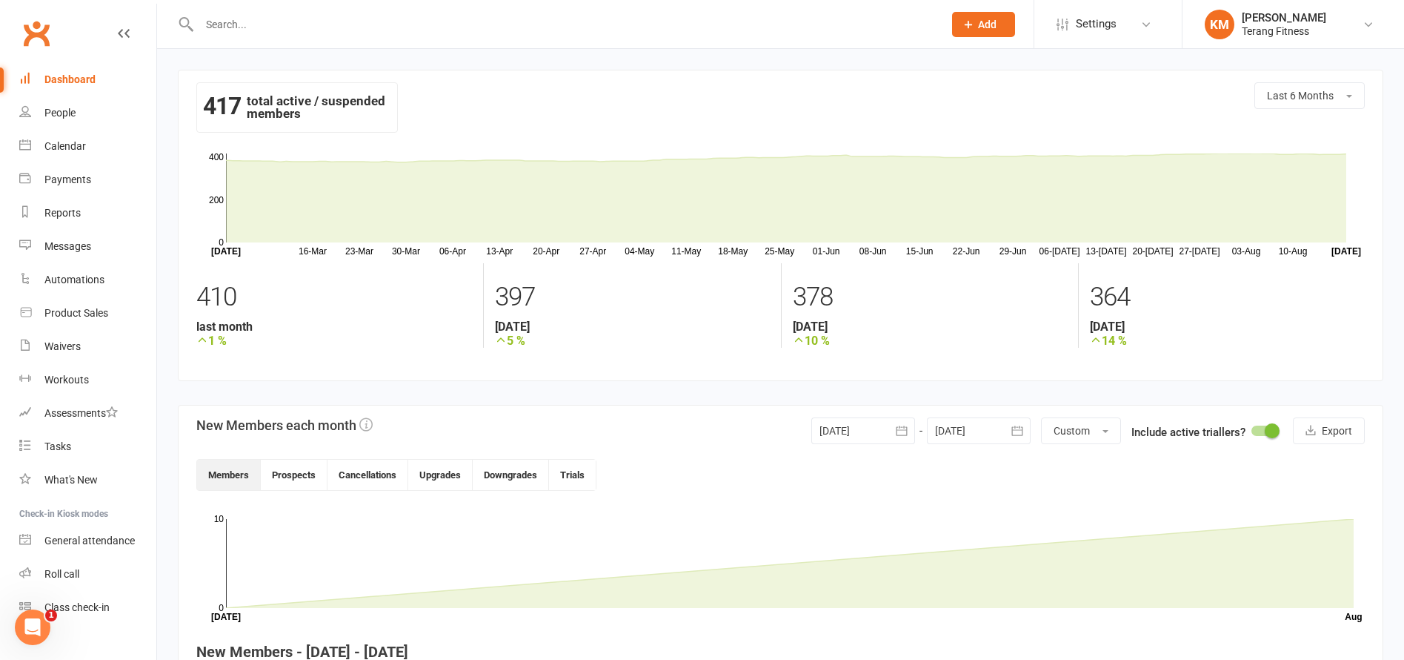
click at [40, 76] on link "Dashboard" at bounding box center [87, 79] width 137 height 33
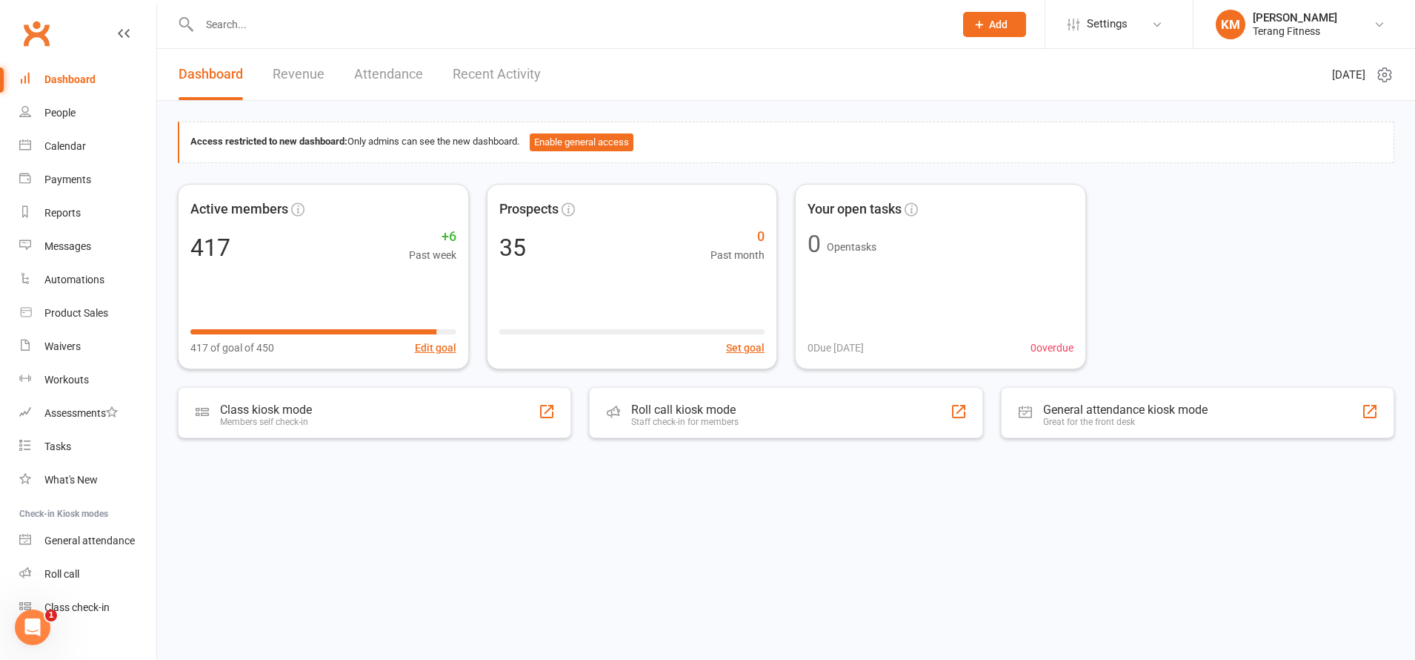
click at [454, 70] on link "Recent Activity" at bounding box center [497, 74] width 88 height 51
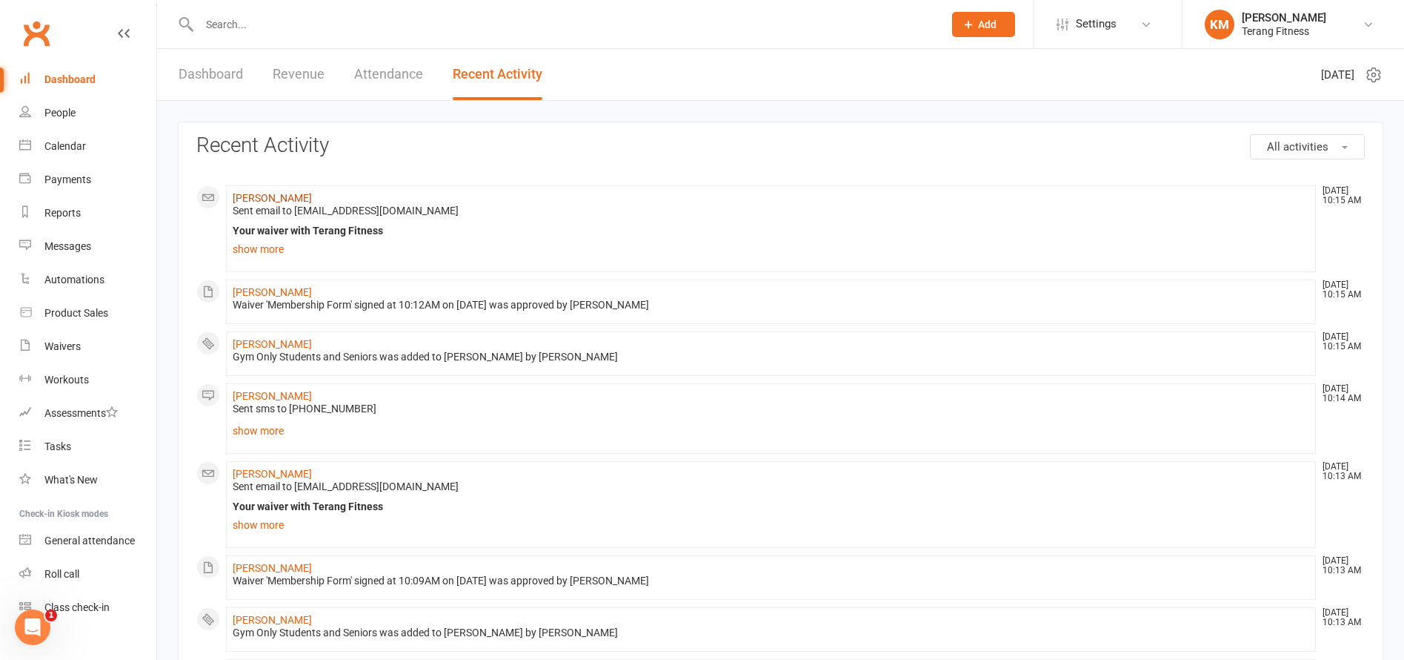
click at [277, 195] on link "[PERSON_NAME]" at bounding box center [272, 198] width 79 height 12
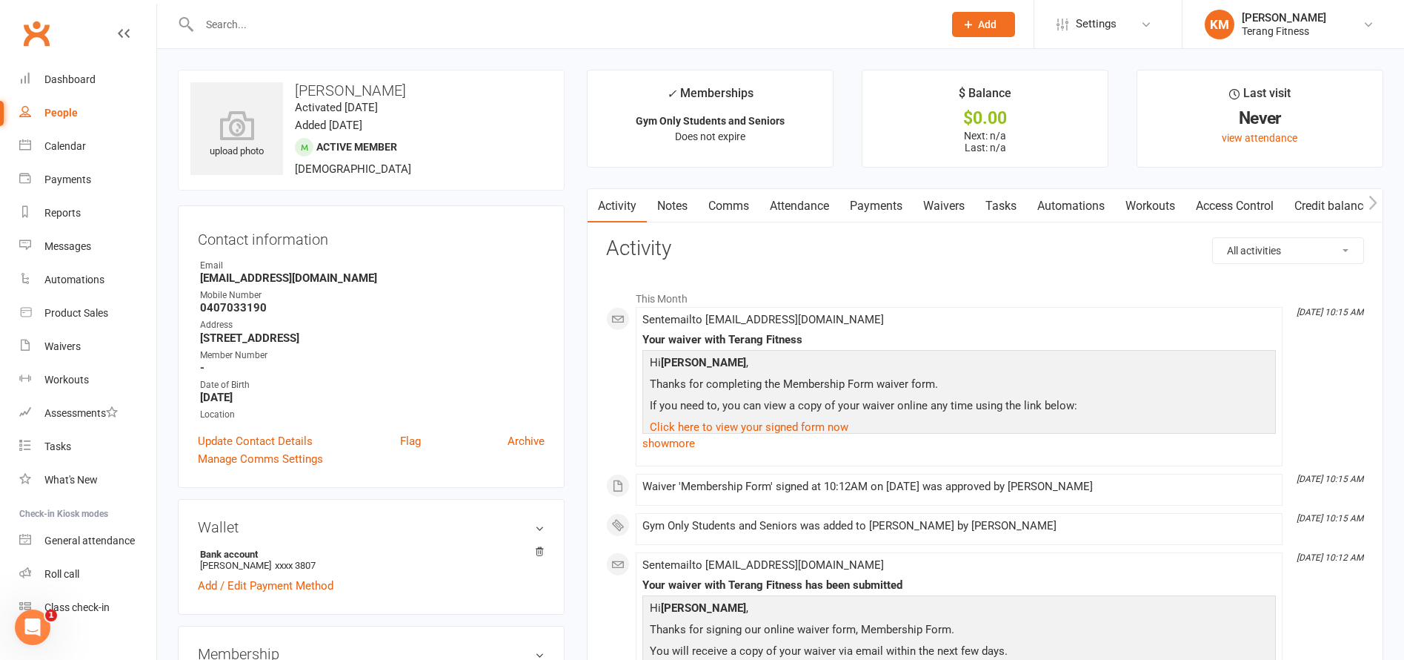
click at [733, 198] on link "Comms" at bounding box center [729, 206] width 62 height 34
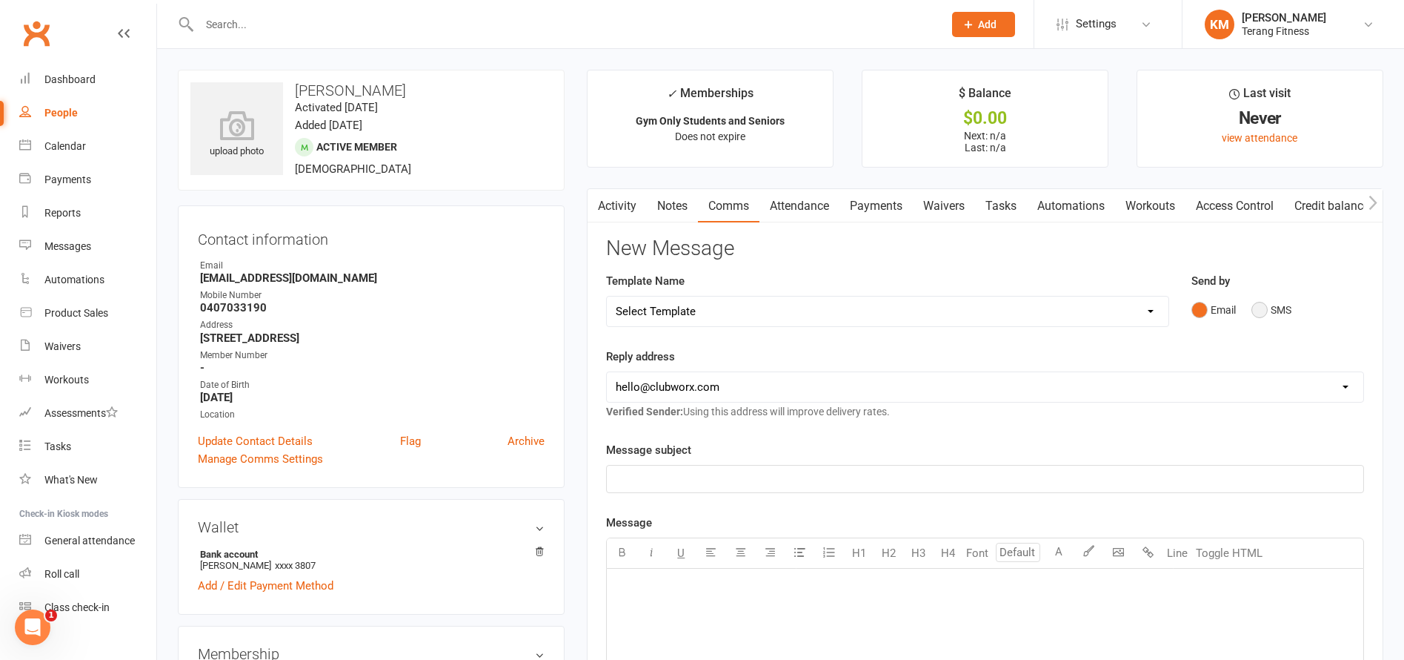
click at [1254, 301] on button "SMS" at bounding box center [1272, 310] width 40 height 28
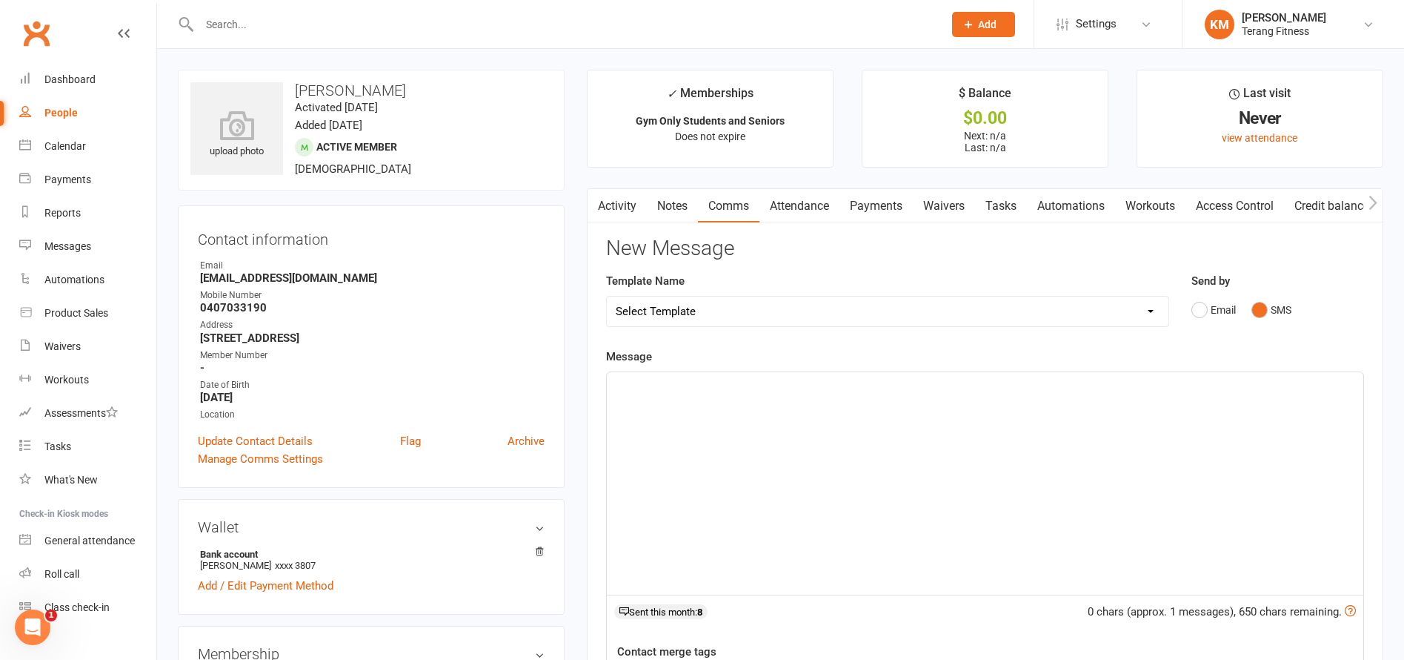
click at [775, 520] on div "﻿" at bounding box center [985, 483] width 757 height 222
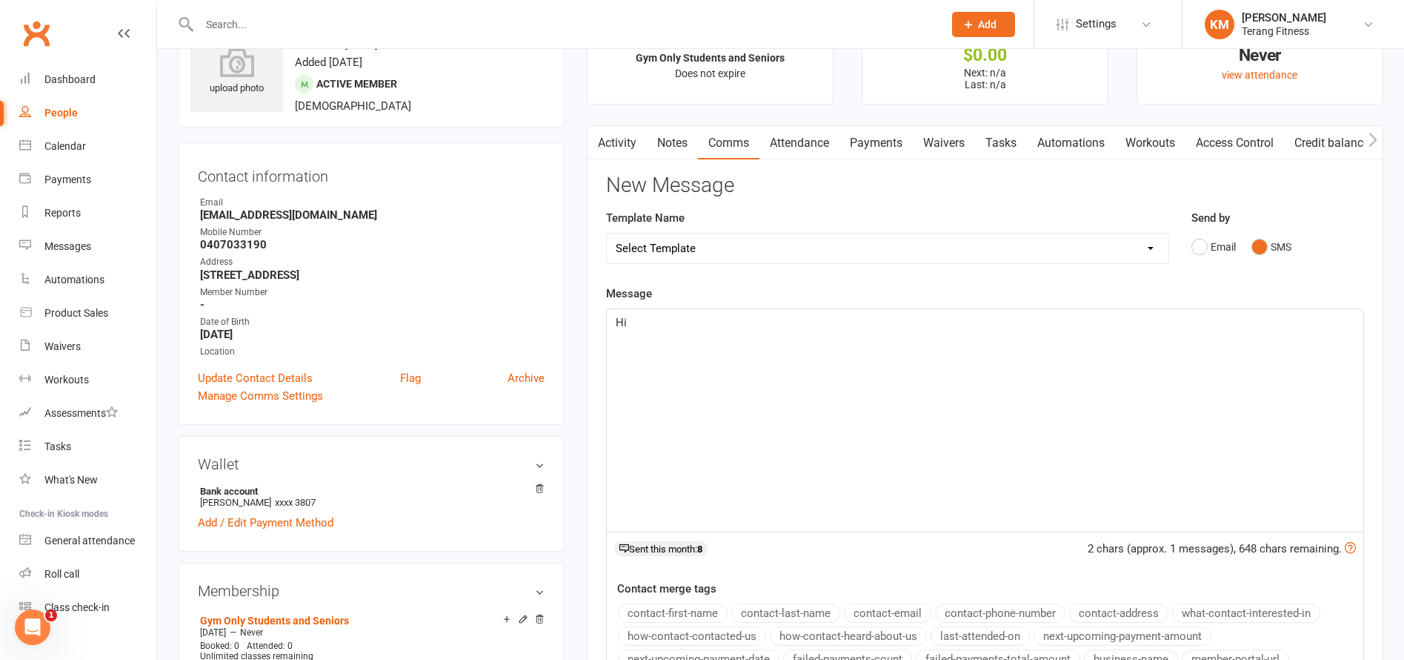
scroll to position [222, 0]
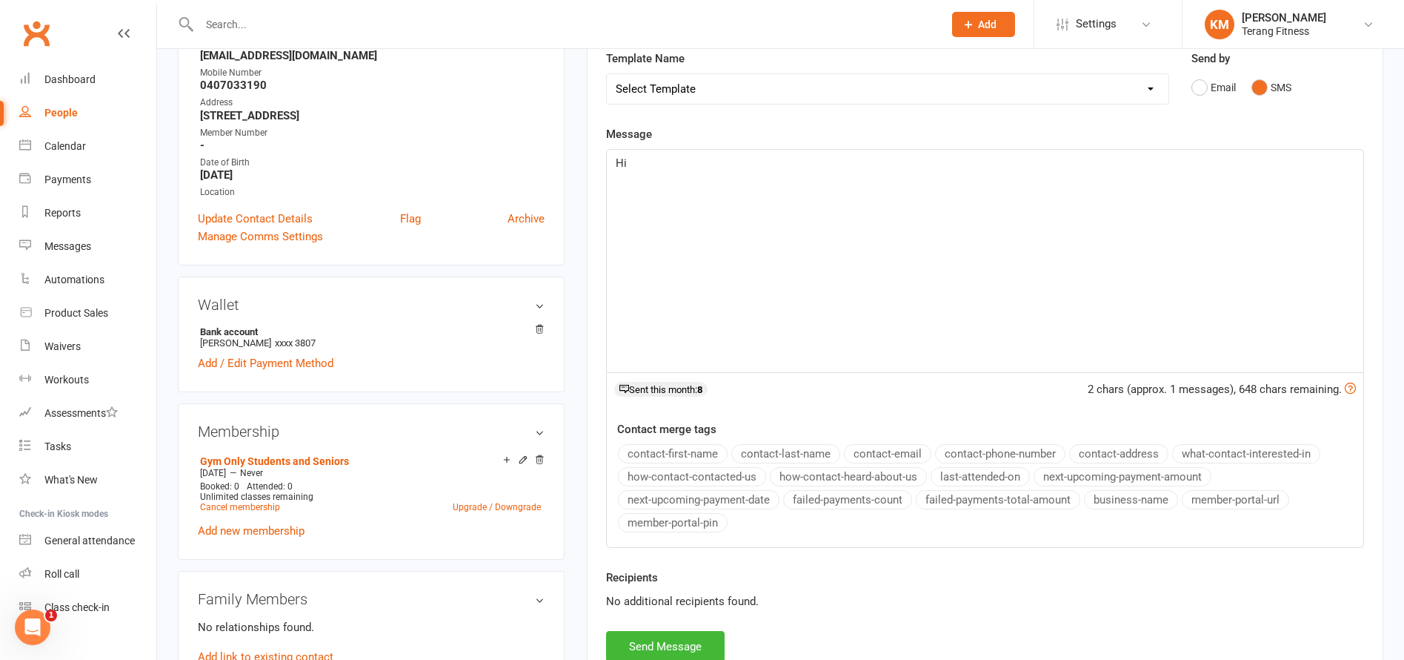
click at [655, 449] on button "contact-first-name" at bounding box center [673, 453] width 110 height 19
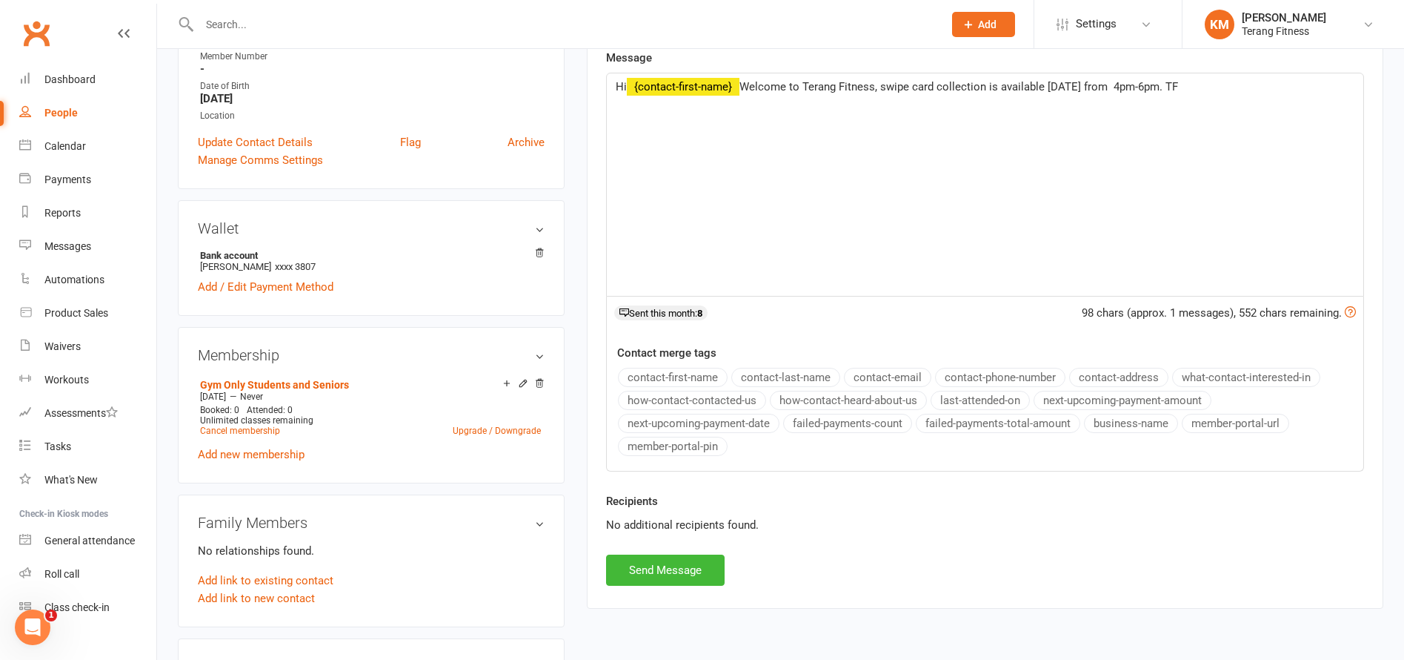
scroll to position [371, 0]
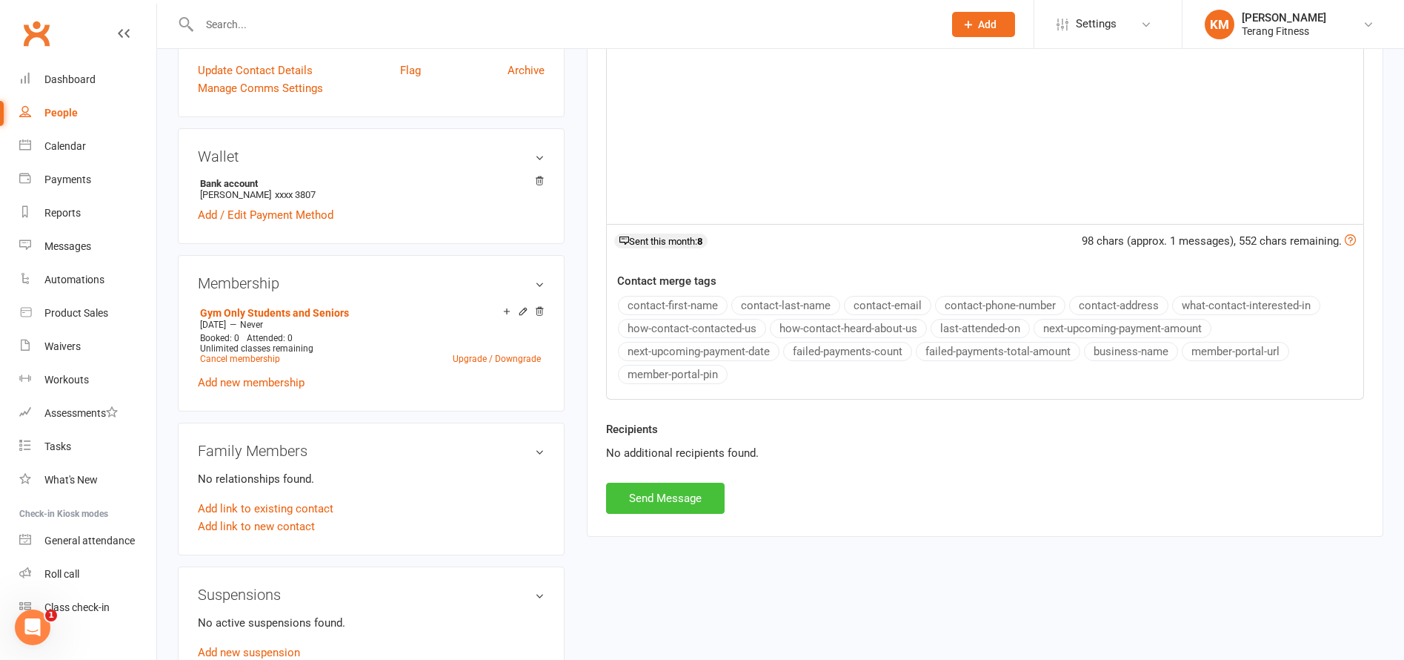
click at [680, 495] on button "Send Message" at bounding box center [665, 497] width 119 height 31
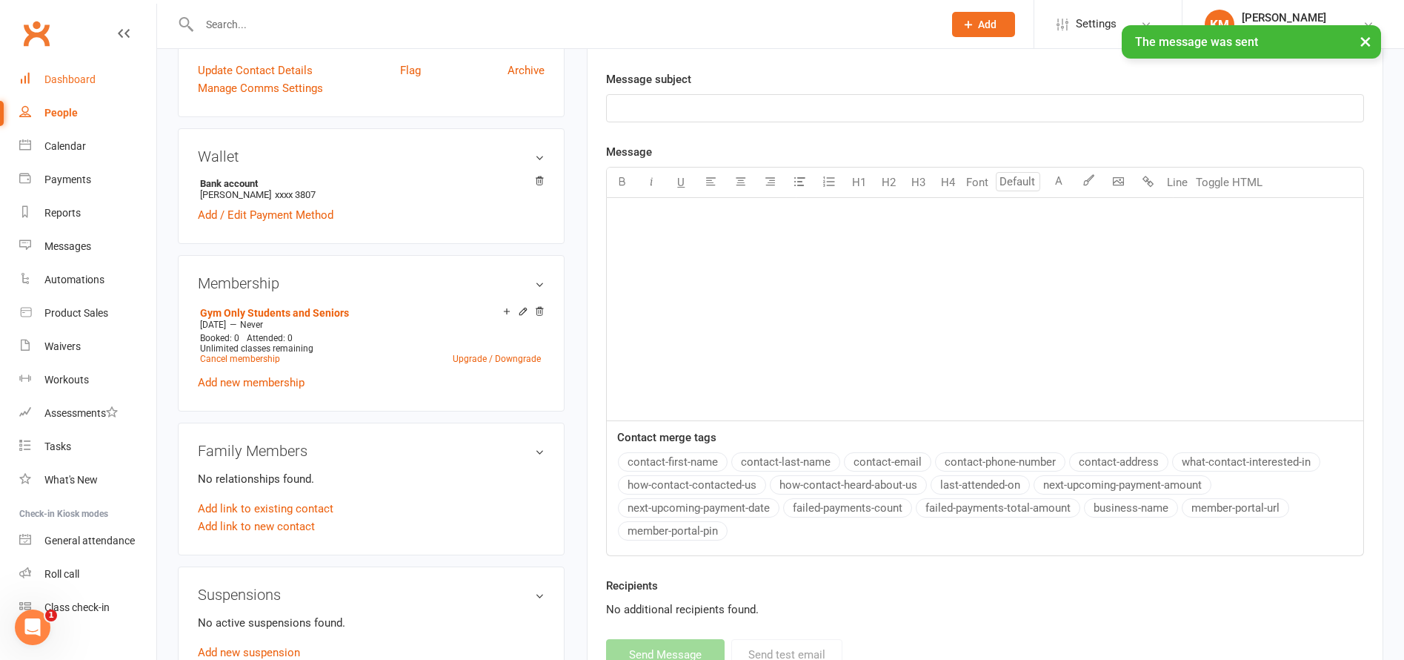
click at [54, 76] on div "Dashboard" at bounding box center [69, 79] width 51 height 12
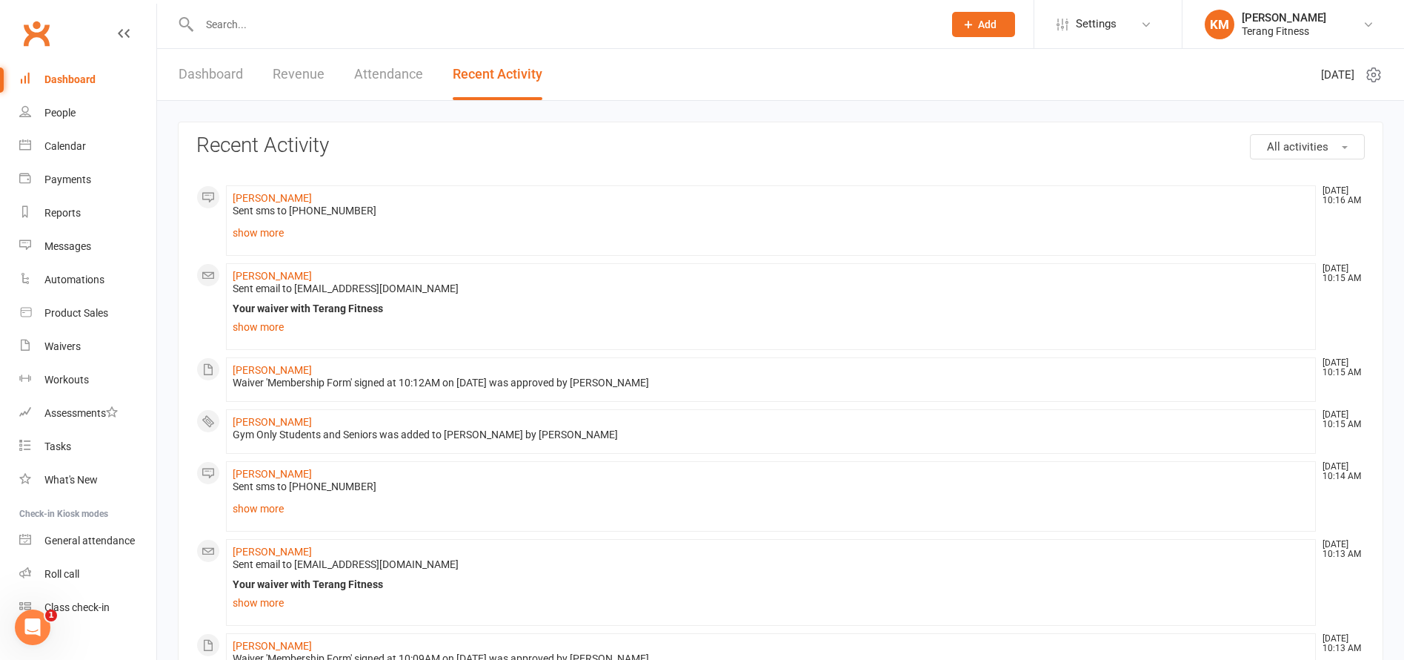
click at [234, 18] on input "text" at bounding box center [564, 24] width 738 height 21
type input "w"
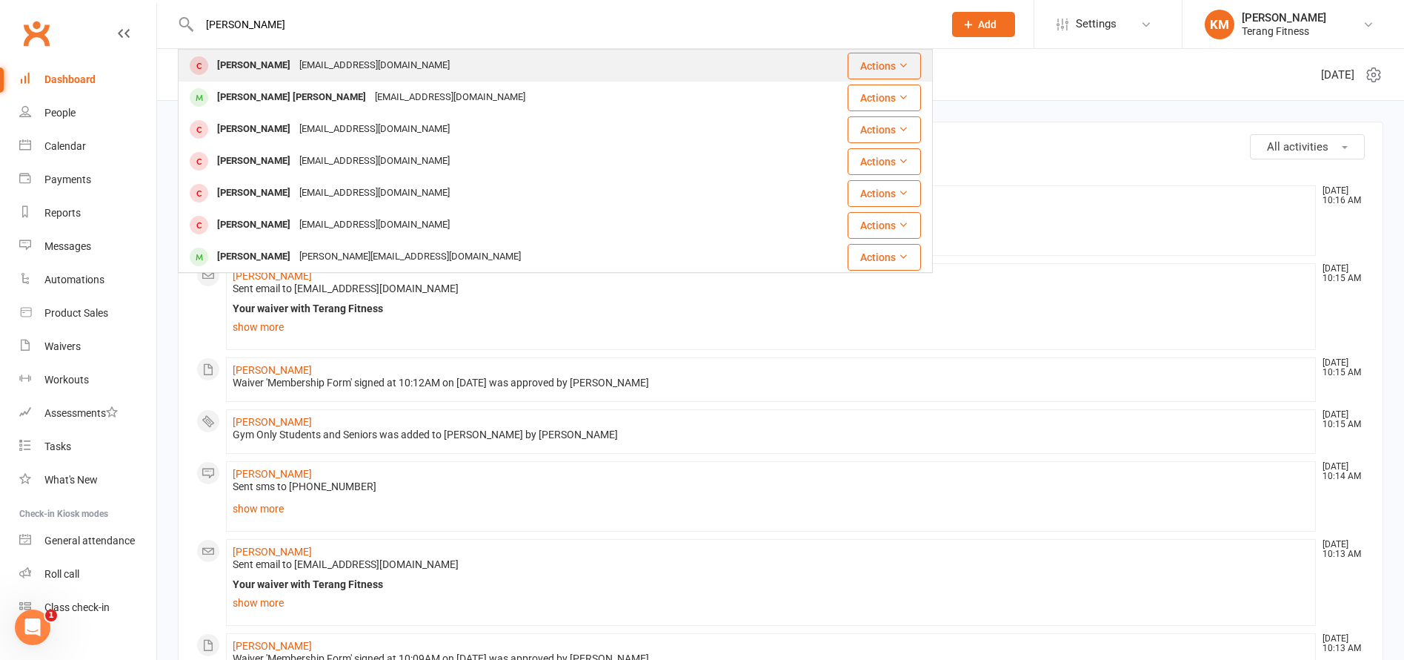
type input "[PERSON_NAME]"
click at [243, 74] on div "[PERSON_NAME]" at bounding box center [254, 65] width 82 height 21
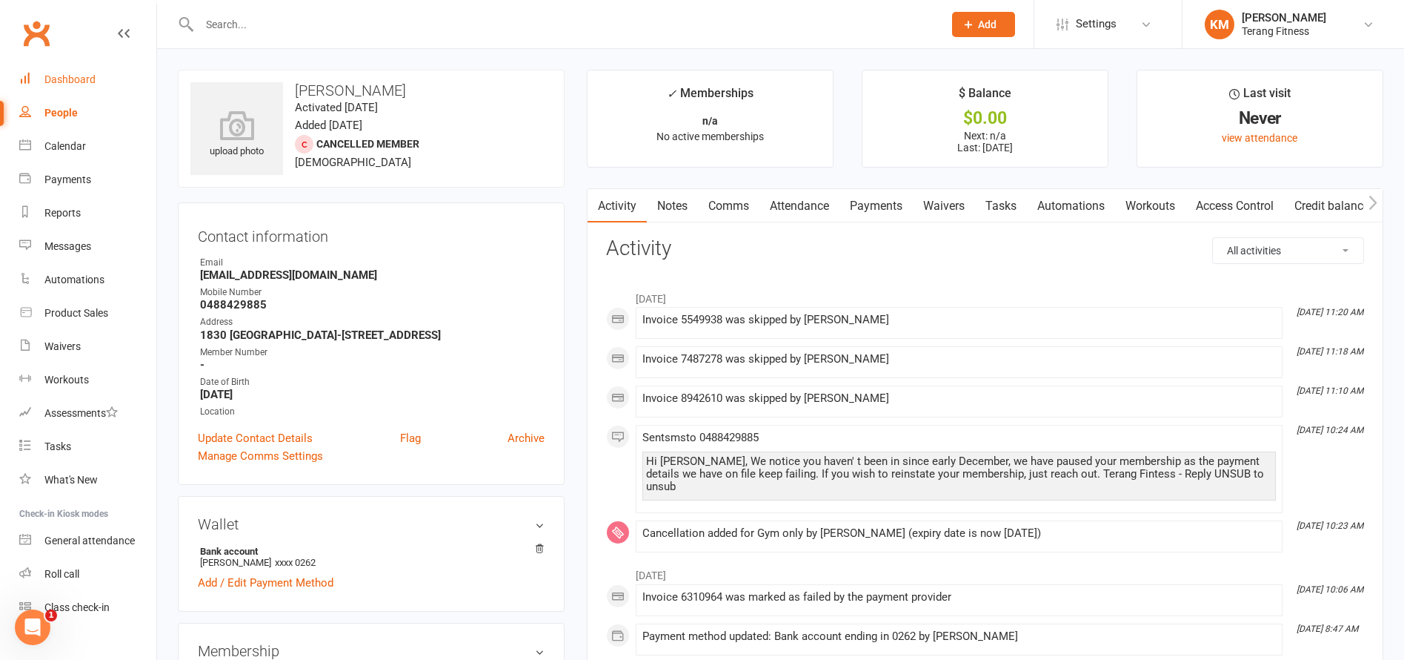
click at [74, 69] on link "Dashboard" at bounding box center [87, 79] width 137 height 33
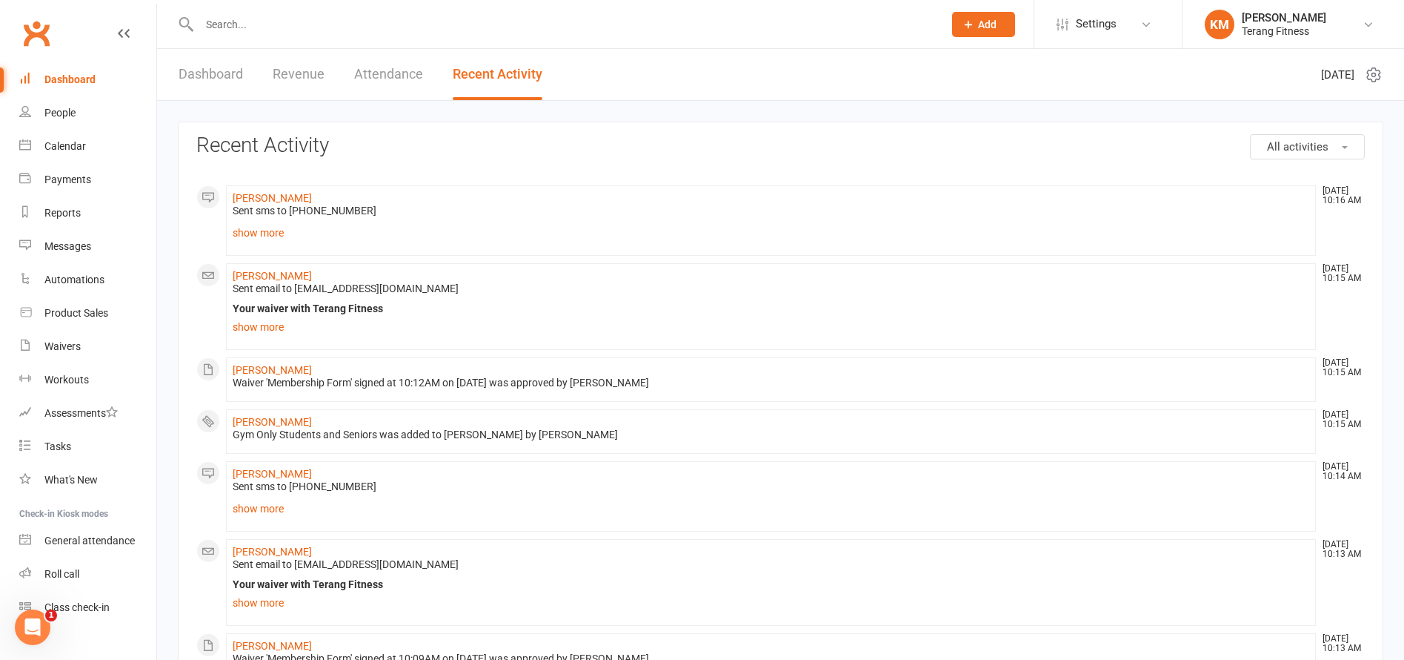
click at [208, 80] on link "Dashboard" at bounding box center [211, 74] width 64 height 51
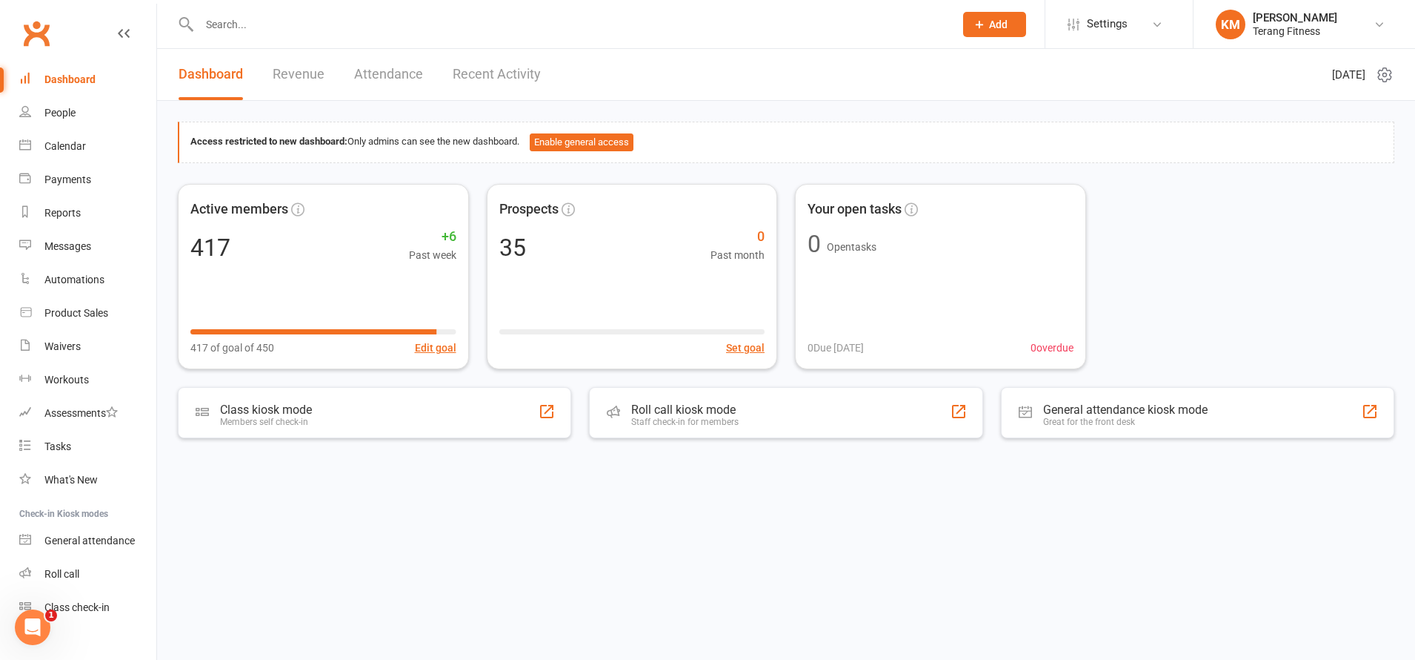
drag, startPoint x: 492, startPoint y: 75, endPoint x: 499, endPoint y: 67, distance: 10.5
click at [491, 72] on link "Recent Activity" at bounding box center [497, 74] width 88 height 51
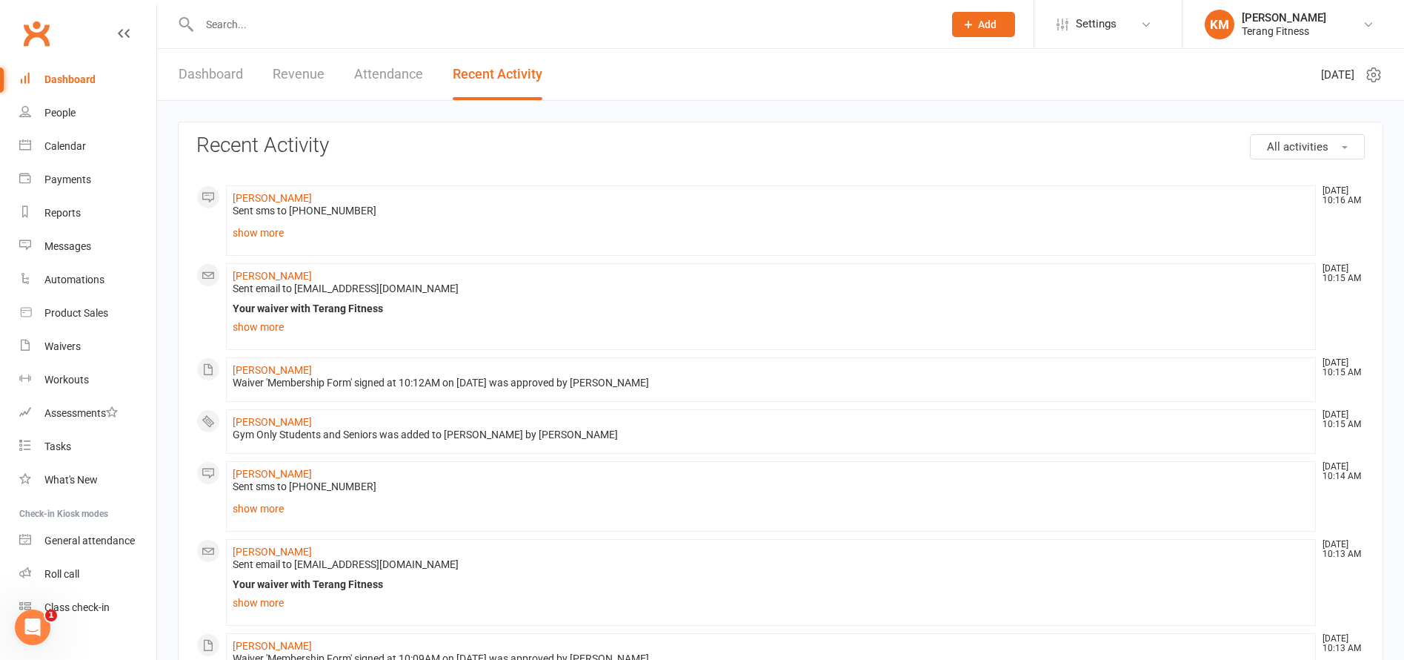
click at [227, 13] on div at bounding box center [555, 24] width 755 height 48
click at [241, 18] on input "text" at bounding box center [564, 24] width 738 height 21
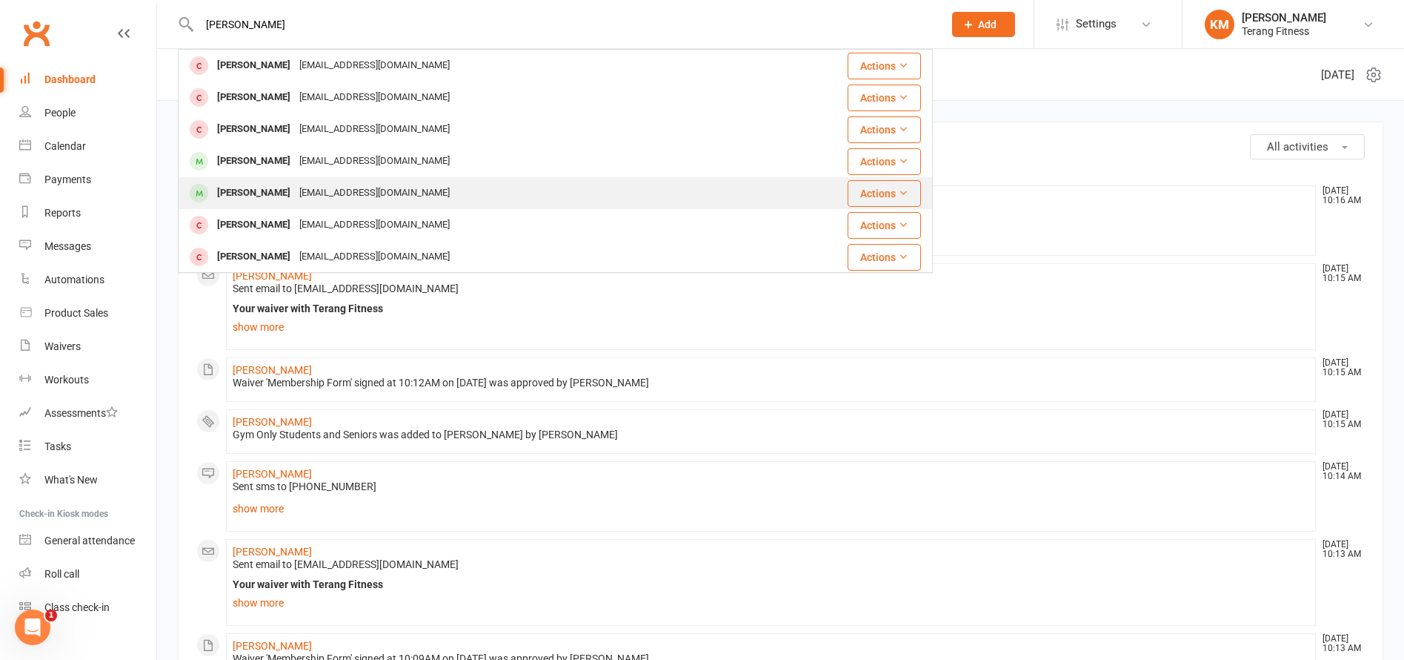
type input "[PERSON_NAME]"
click at [333, 196] on div "[EMAIL_ADDRESS][DOMAIN_NAME]" at bounding box center [374, 192] width 159 height 21
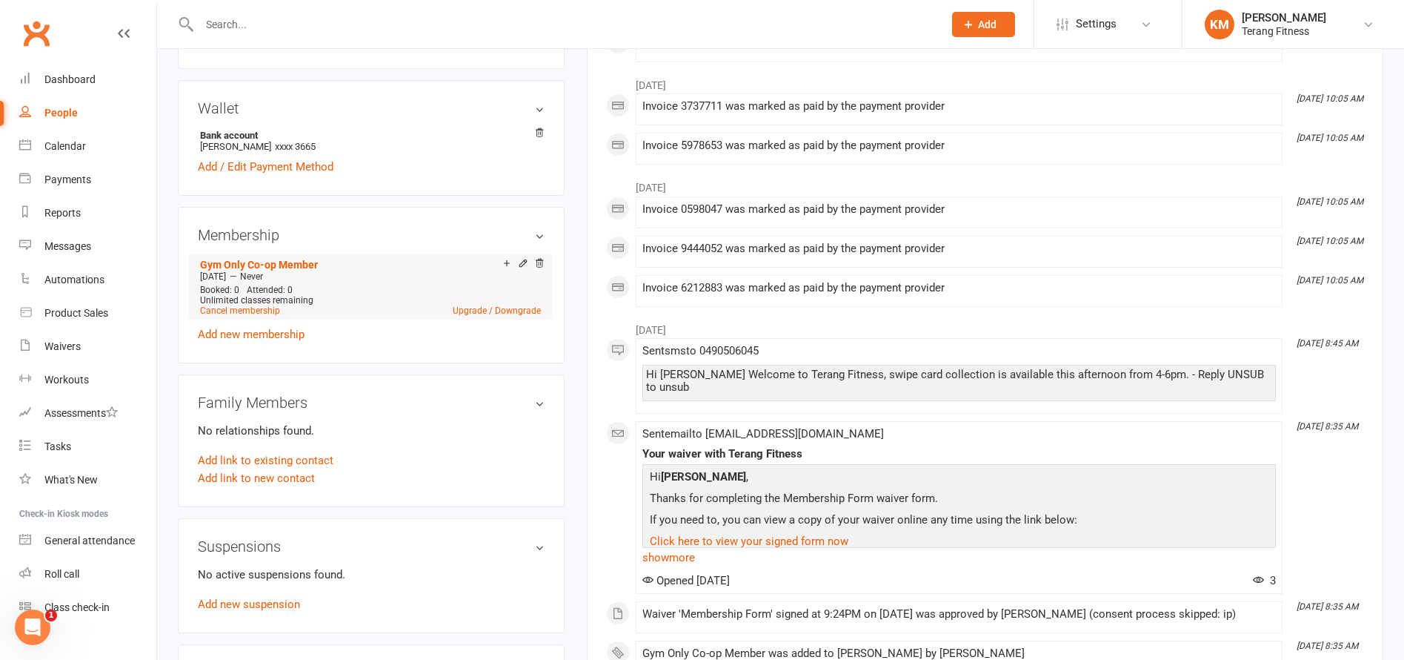
scroll to position [445, 0]
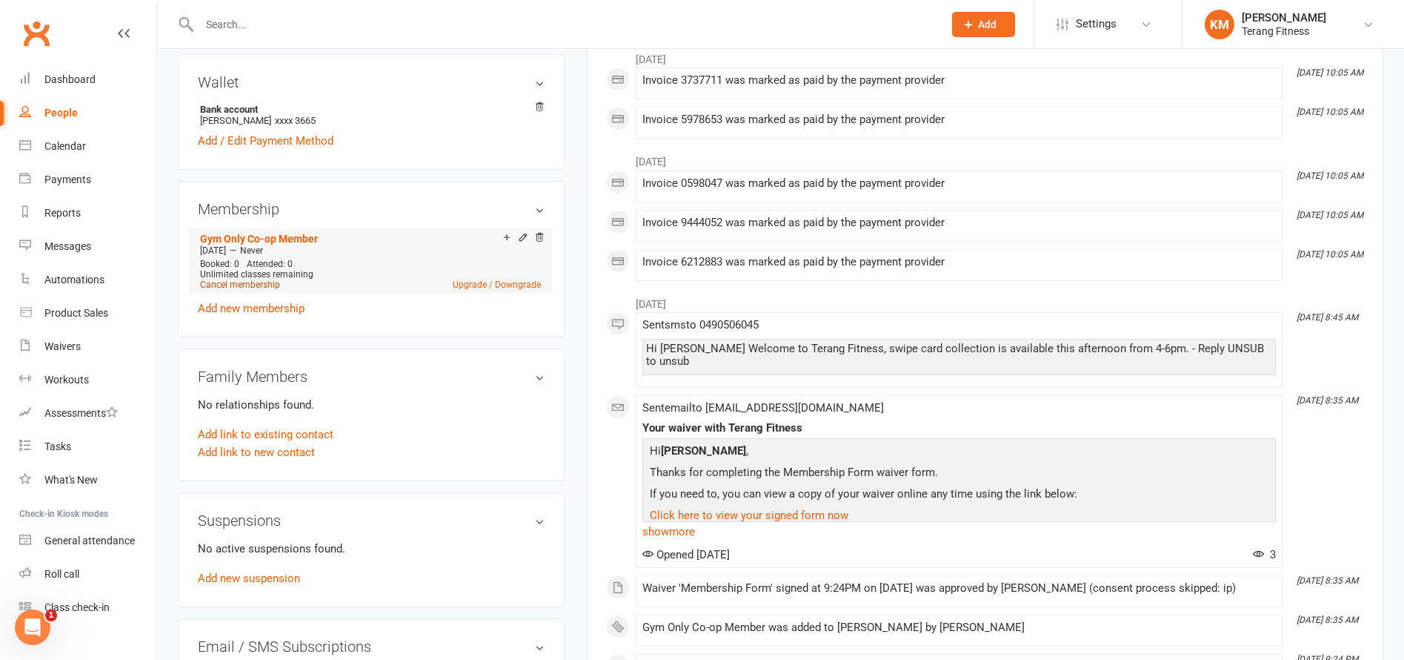
click at [265, 285] on link "Cancel membership" at bounding box center [240, 284] width 80 height 10
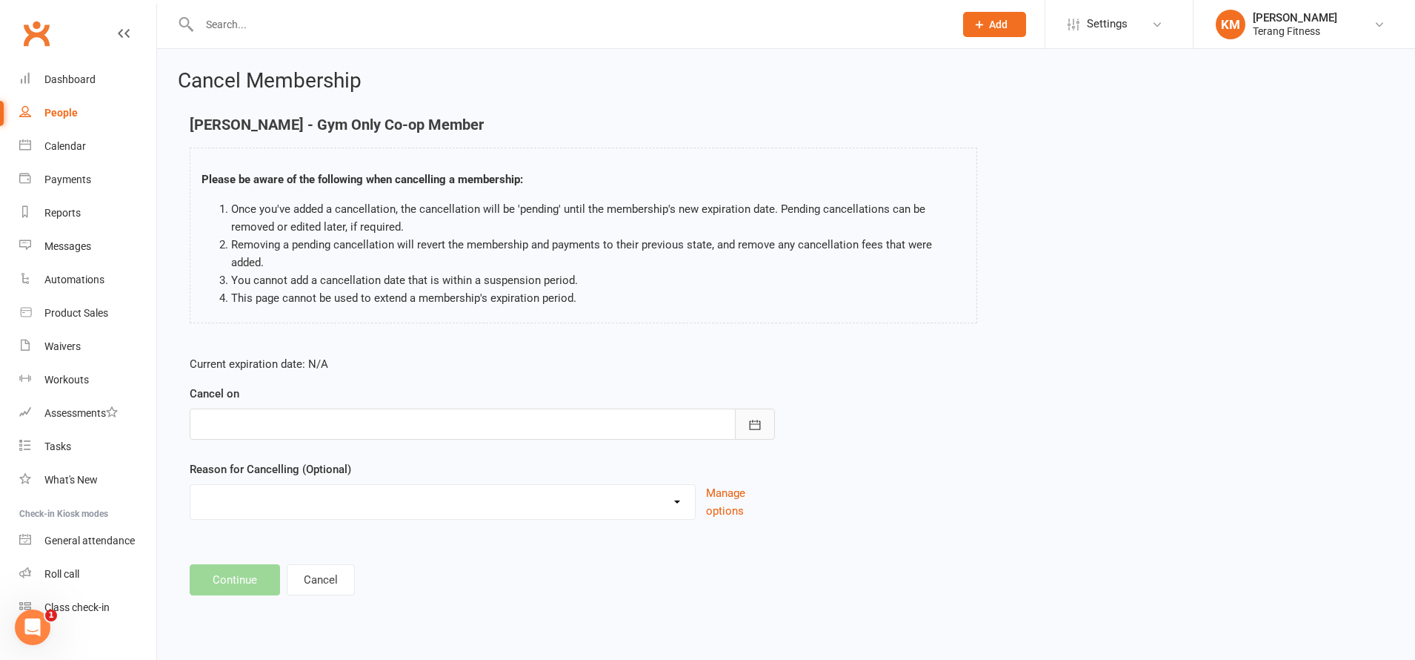
click at [759, 416] on button "button" at bounding box center [755, 423] width 40 height 31
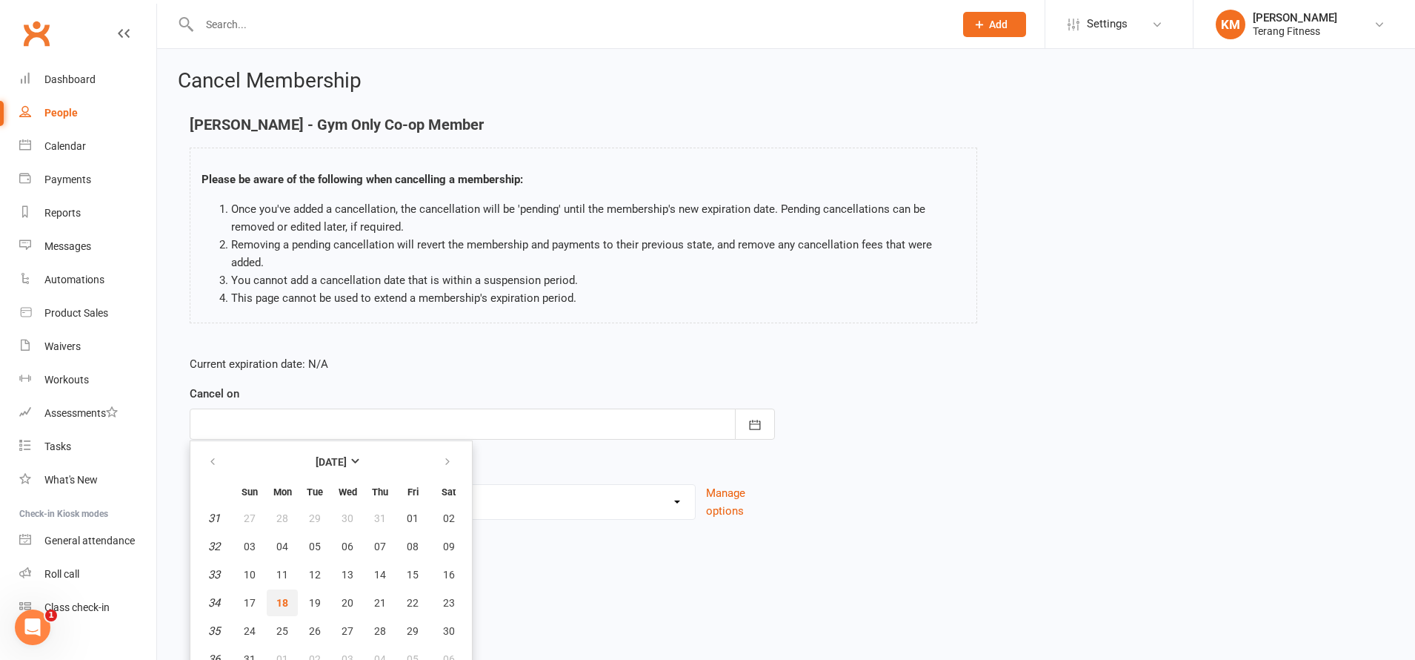
click at [278, 597] on span "18" at bounding box center [282, 603] width 12 height 12
type input "[DATE]"
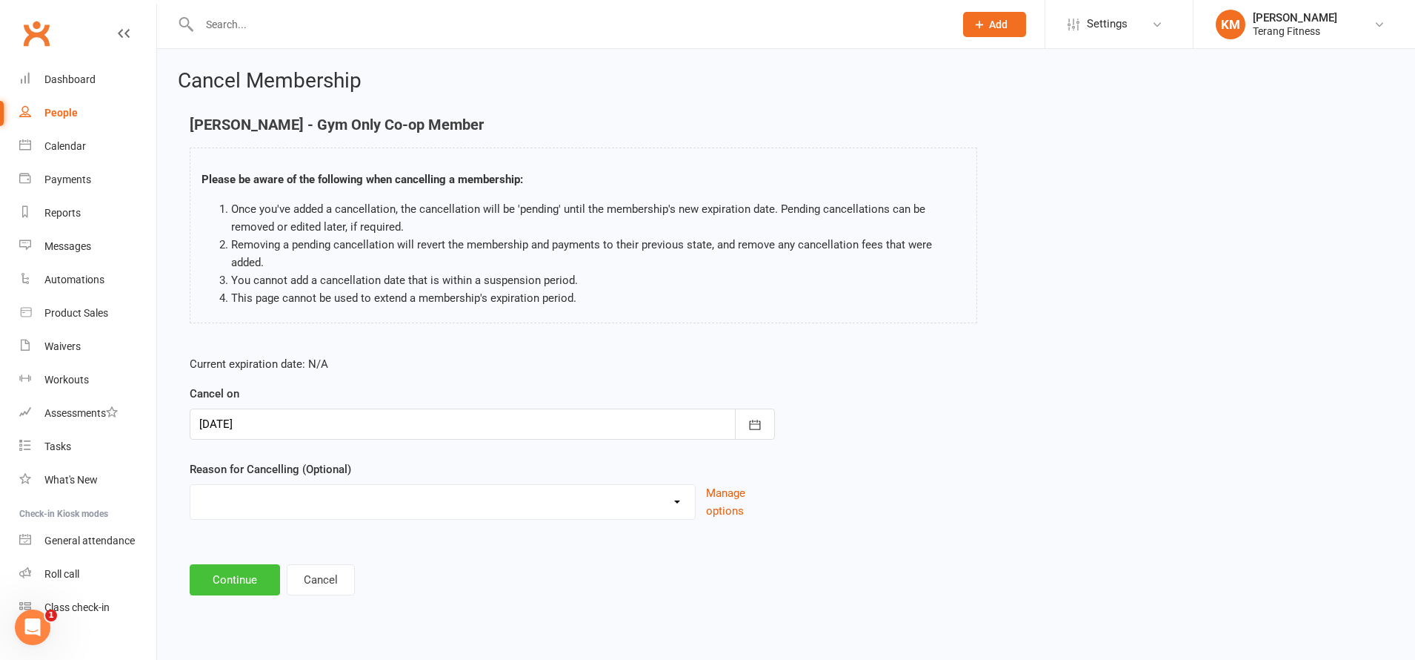
click at [259, 564] on button "Continue" at bounding box center [235, 579] width 90 height 31
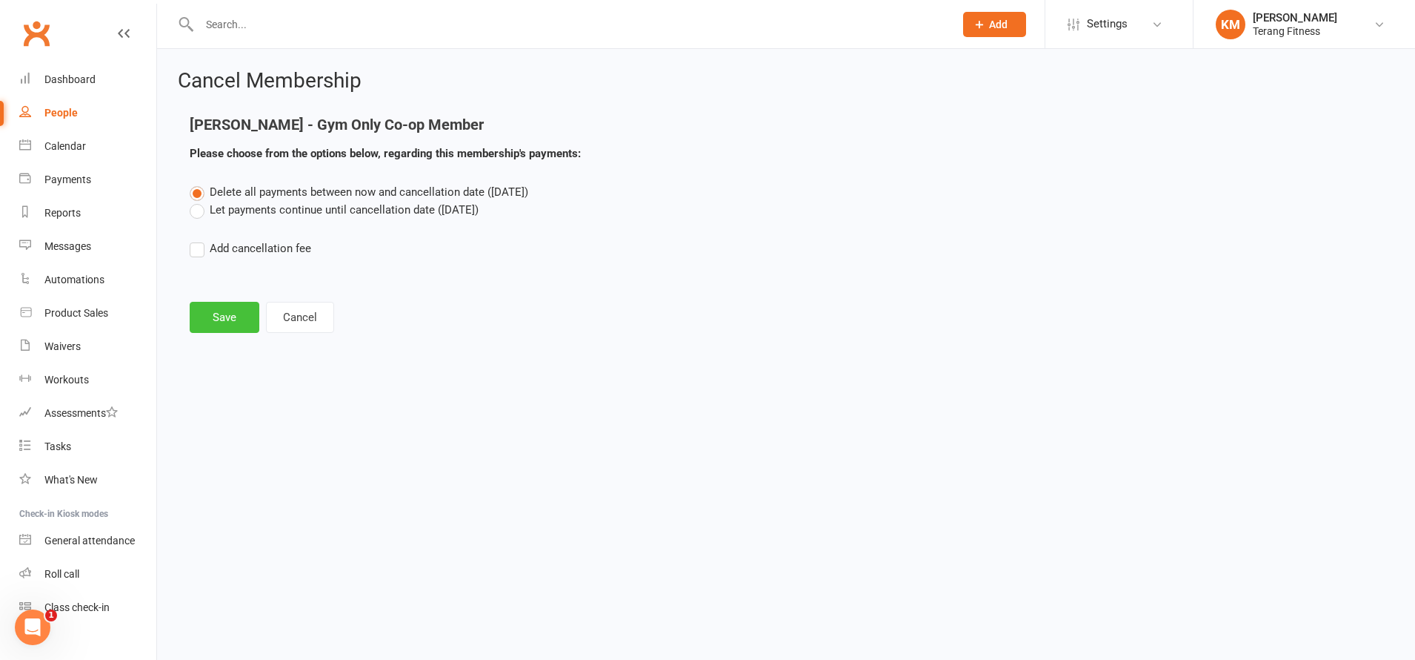
click at [239, 311] on button "Save" at bounding box center [225, 317] width 70 height 31
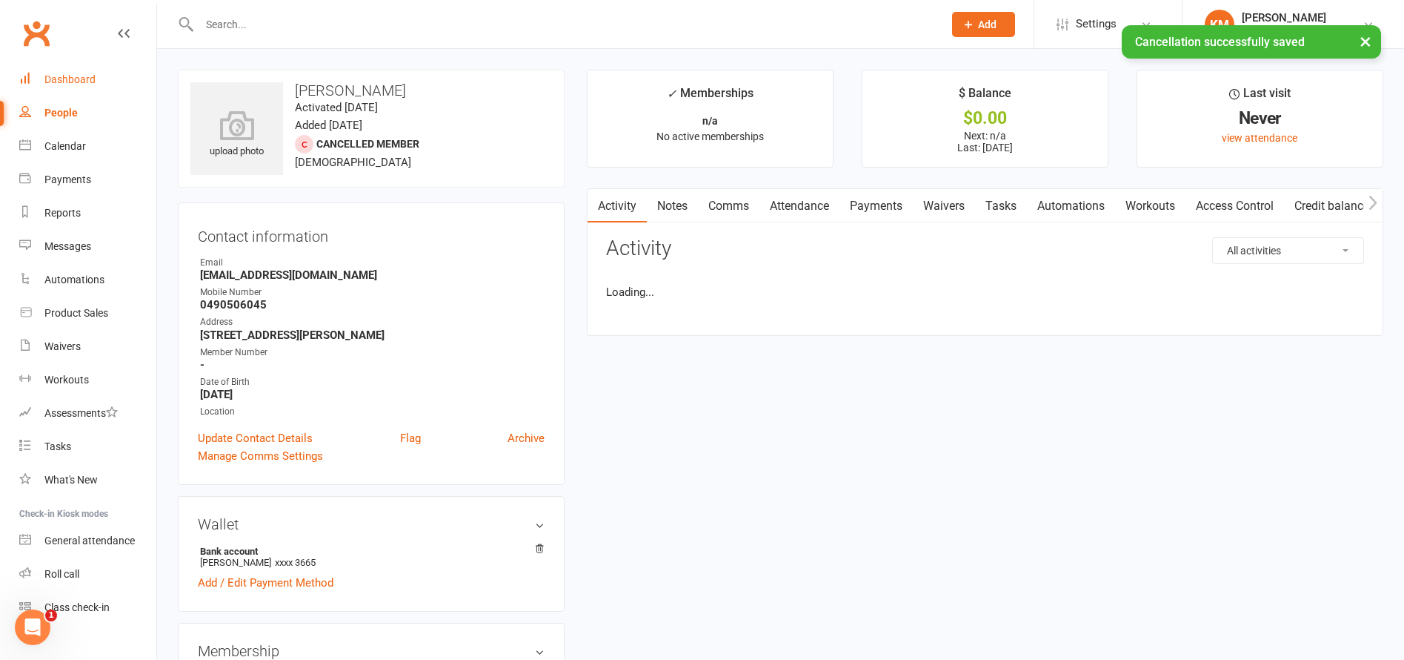
click at [64, 77] on div "Dashboard" at bounding box center [69, 79] width 51 height 12
